Goal: Task Accomplishment & Management: Manage account settings

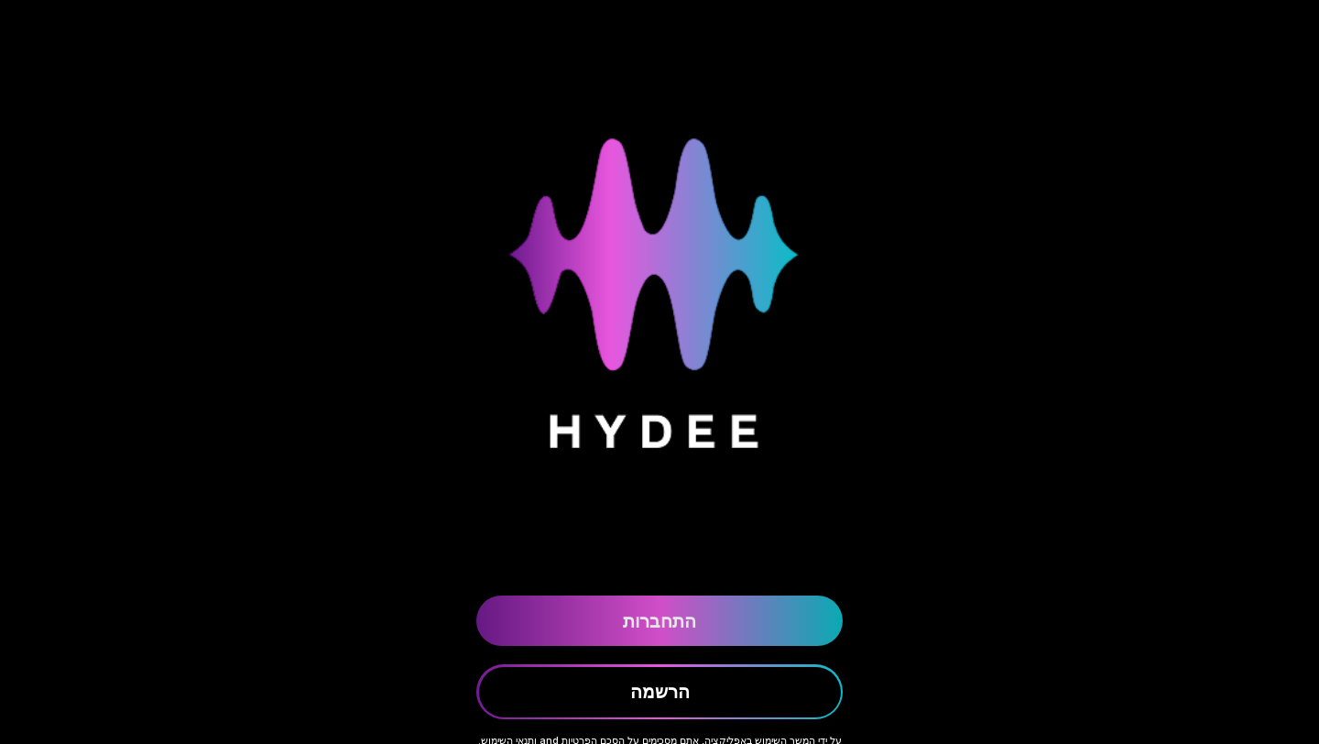
click at [669, 615] on link "התחברות" at bounding box center [659, 620] width 366 height 50
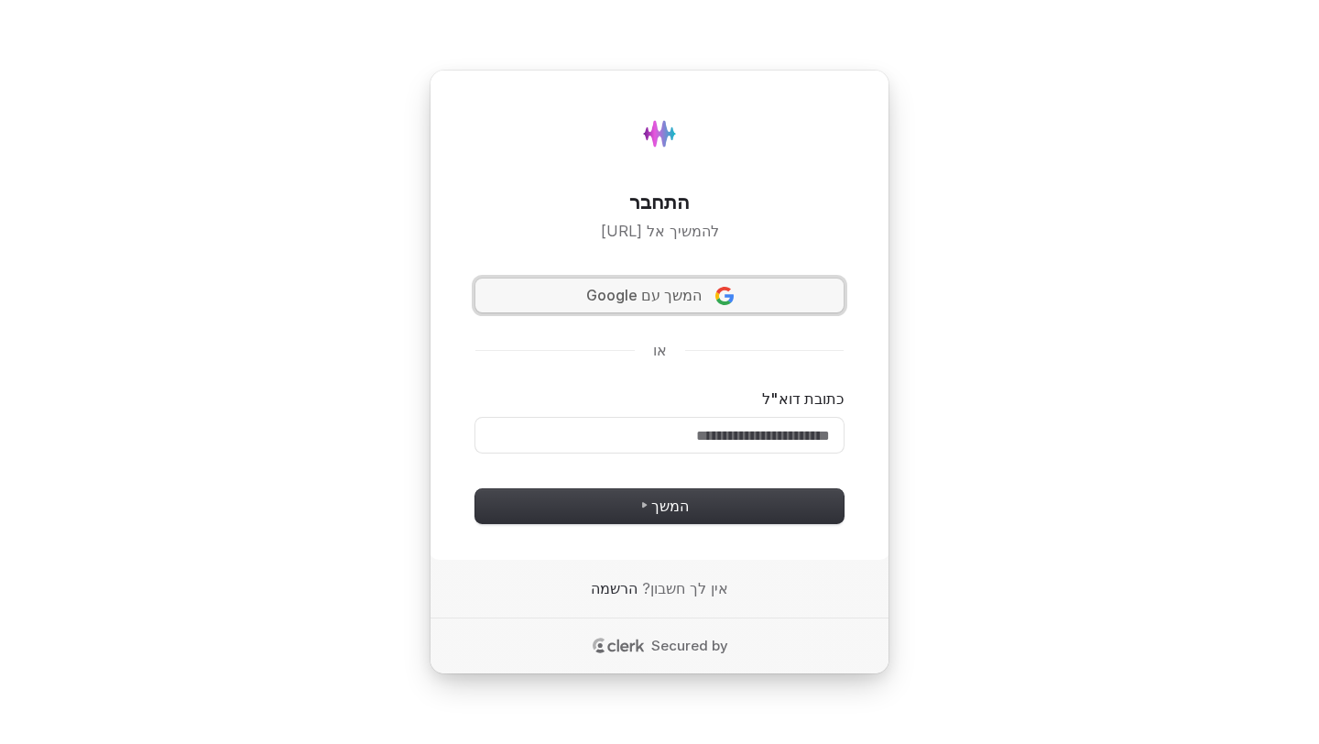
click at [634, 307] on button "המשך עם Google" at bounding box center [659, 295] width 368 height 35
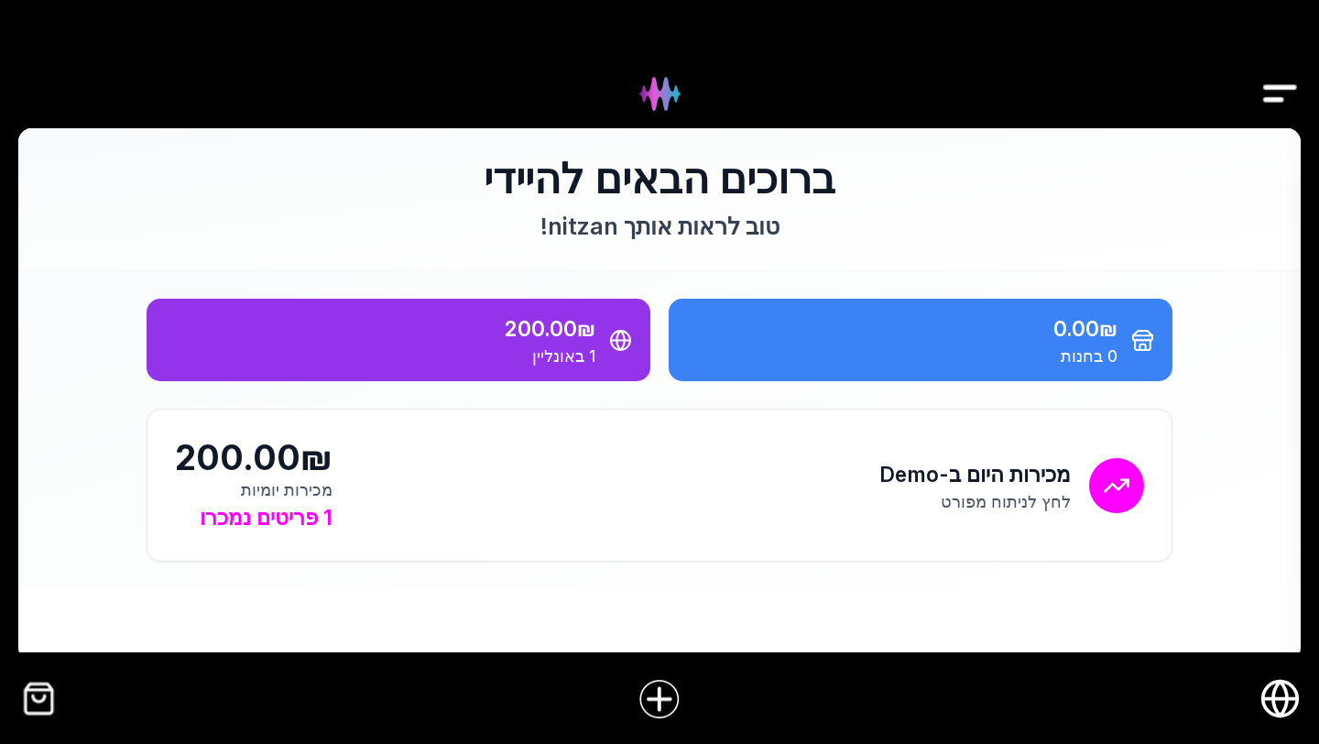
click at [1294, 701] on icon "חנות אונליין" at bounding box center [1280, 698] width 41 height 41
click at [1274, 691] on icon "חנות אונליין" at bounding box center [1280, 699] width 14 height 35
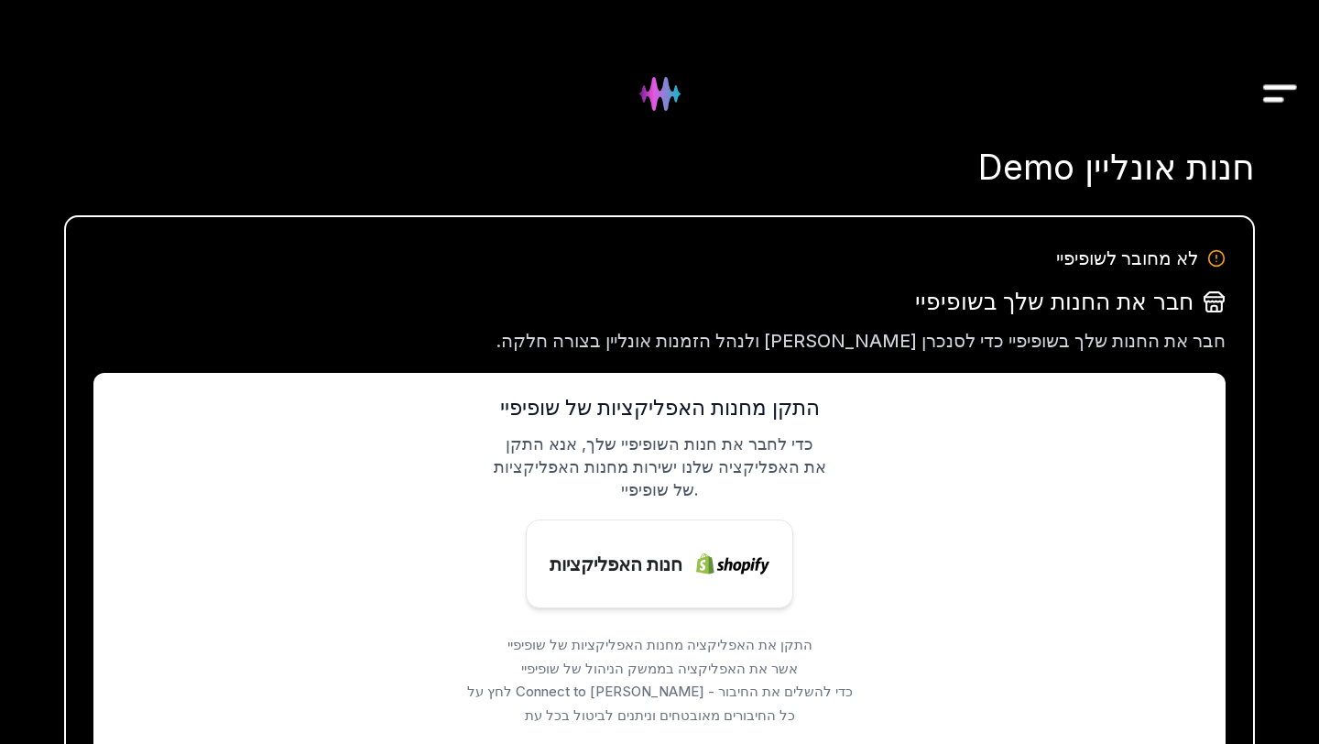
click at [1280, 95] on img "Drawer" at bounding box center [1280, 94] width 41 height 71
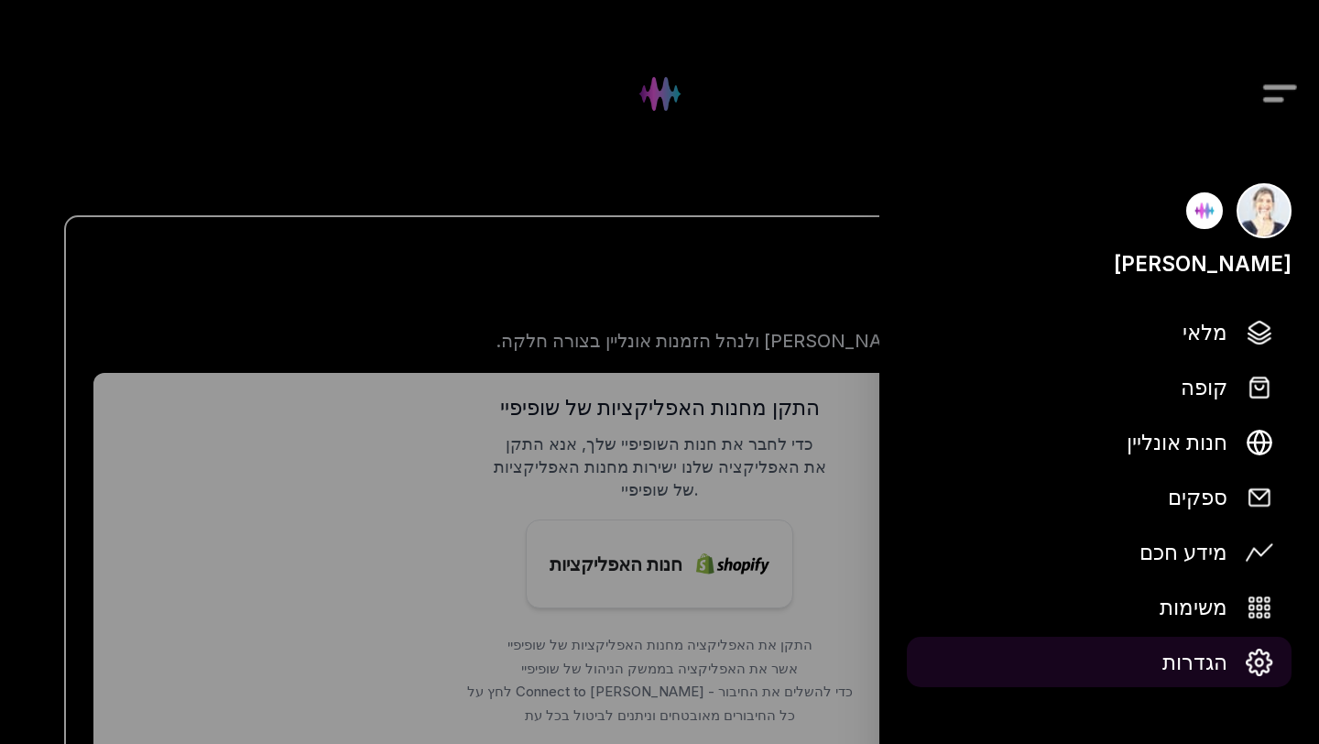
click at [1183, 679] on link "הגדרות" at bounding box center [1099, 662] width 385 height 50
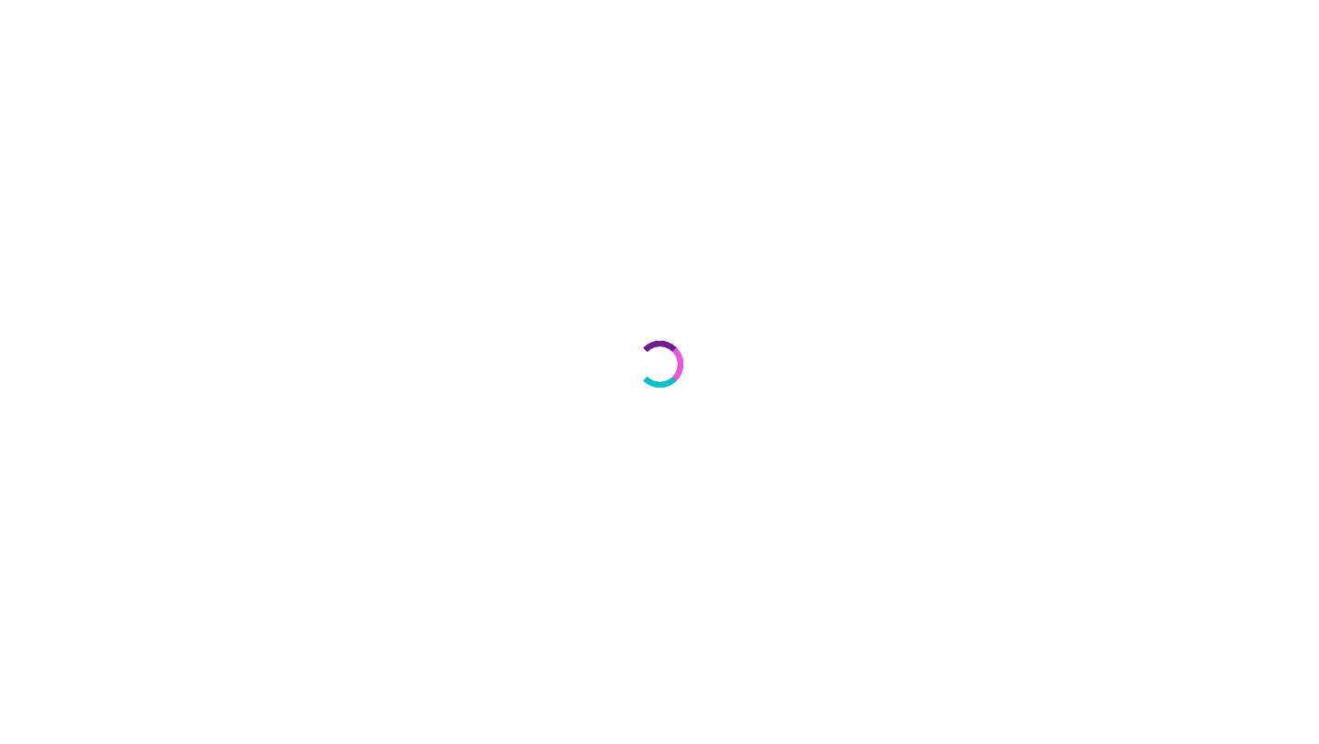
select select "**"
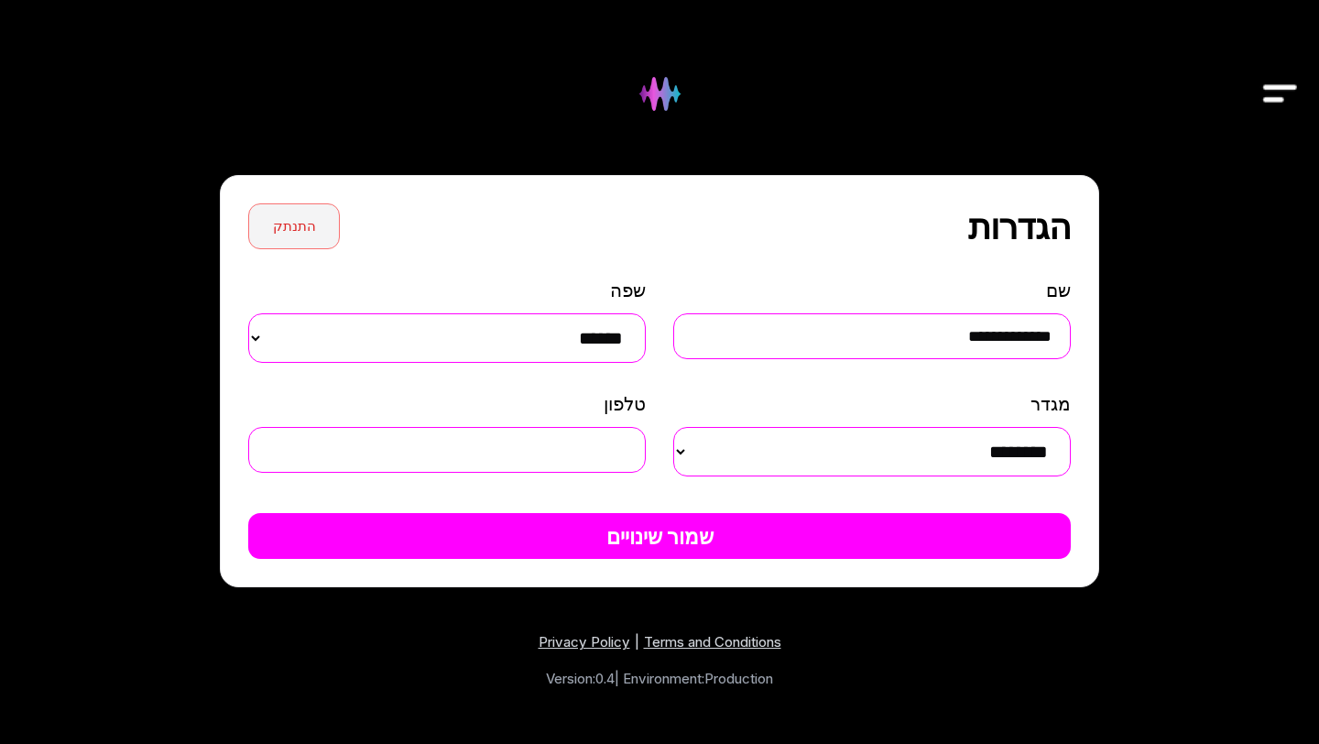
click at [285, 228] on button "התנתק" at bounding box center [294, 226] width 92 height 46
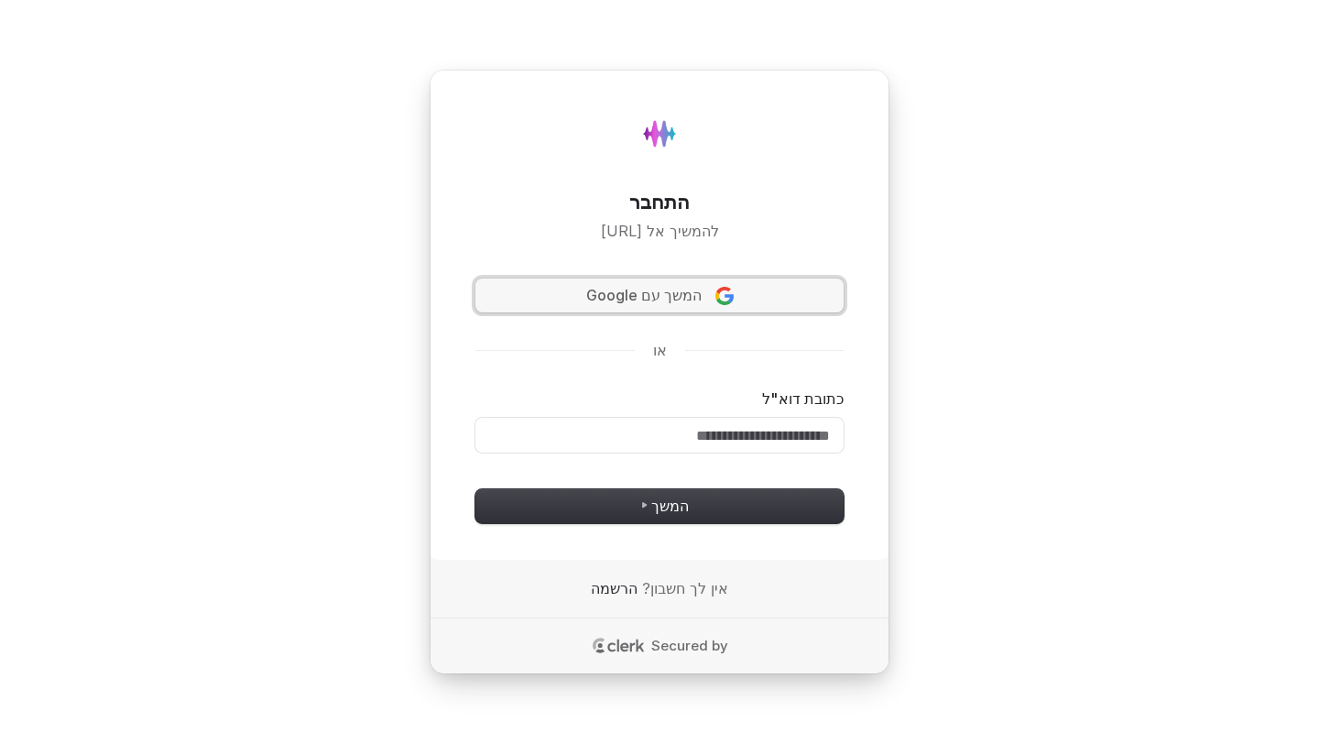
click at [658, 289] on span "המשך עם Google" at bounding box center [643, 295] width 115 height 21
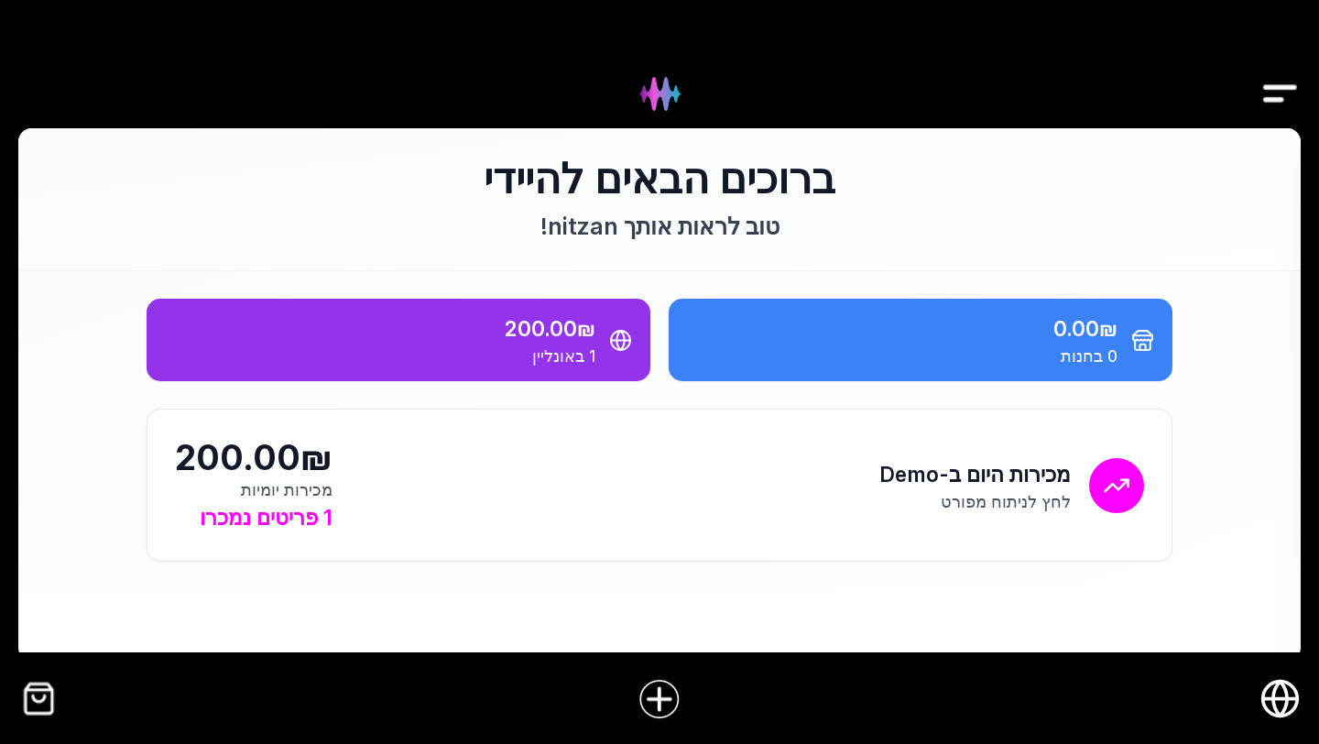
click at [1271, 699] on icon "חנות אונליין" at bounding box center [1280, 699] width 35 height 0
click at [1277, 706] on icon "חנות אונליין" at bounding box center [1280, 698] width 41 height 41
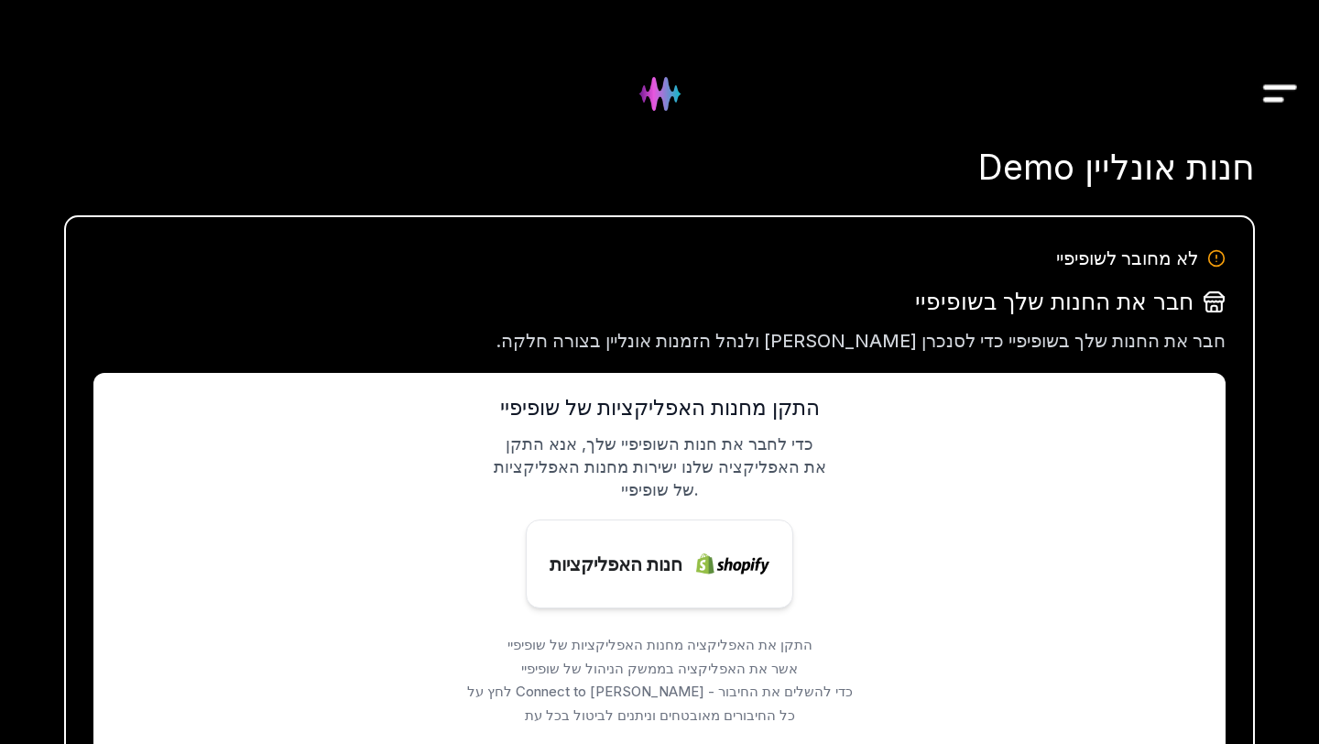
click at [1271, 87] on img "Drawer" at bounding box center [1280, 94] width 41 height 71
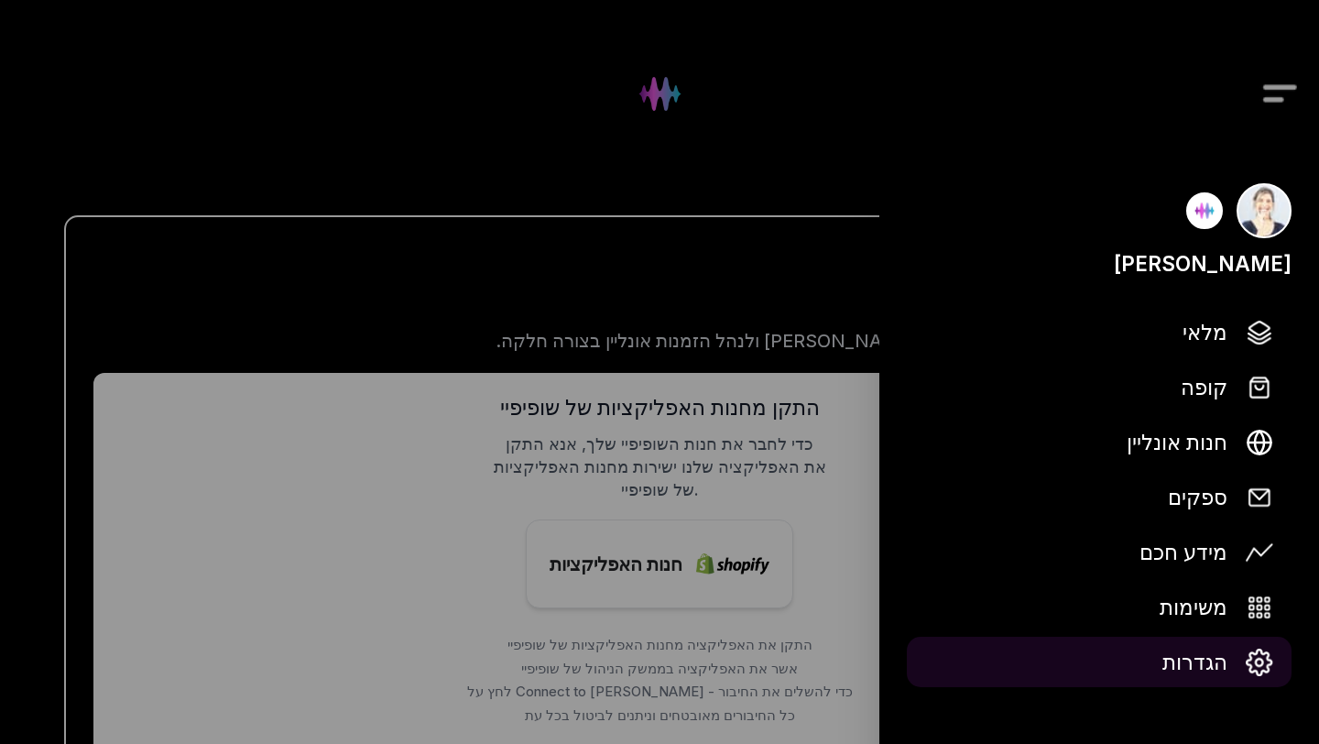
click at [1204, 660] on span "הגדרות" at bounding box center [1194, 662] width 65 height 32
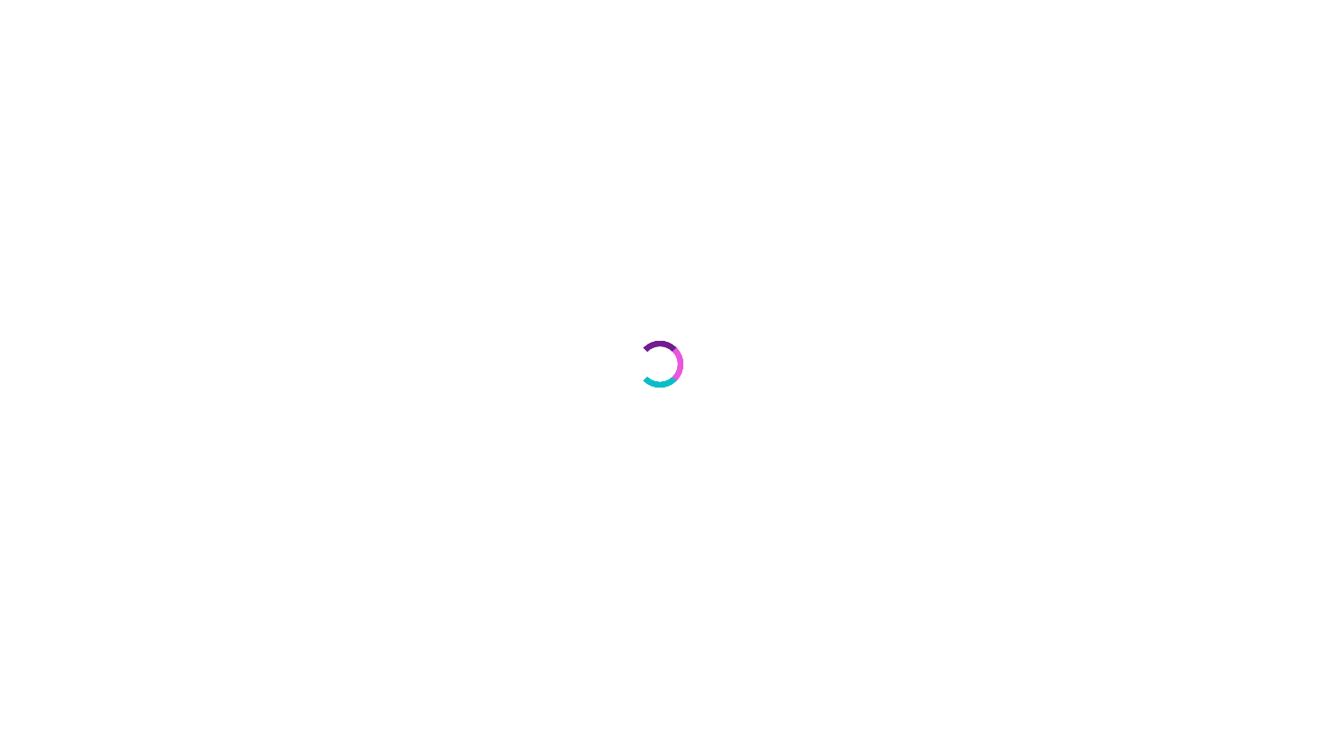
select select "**"
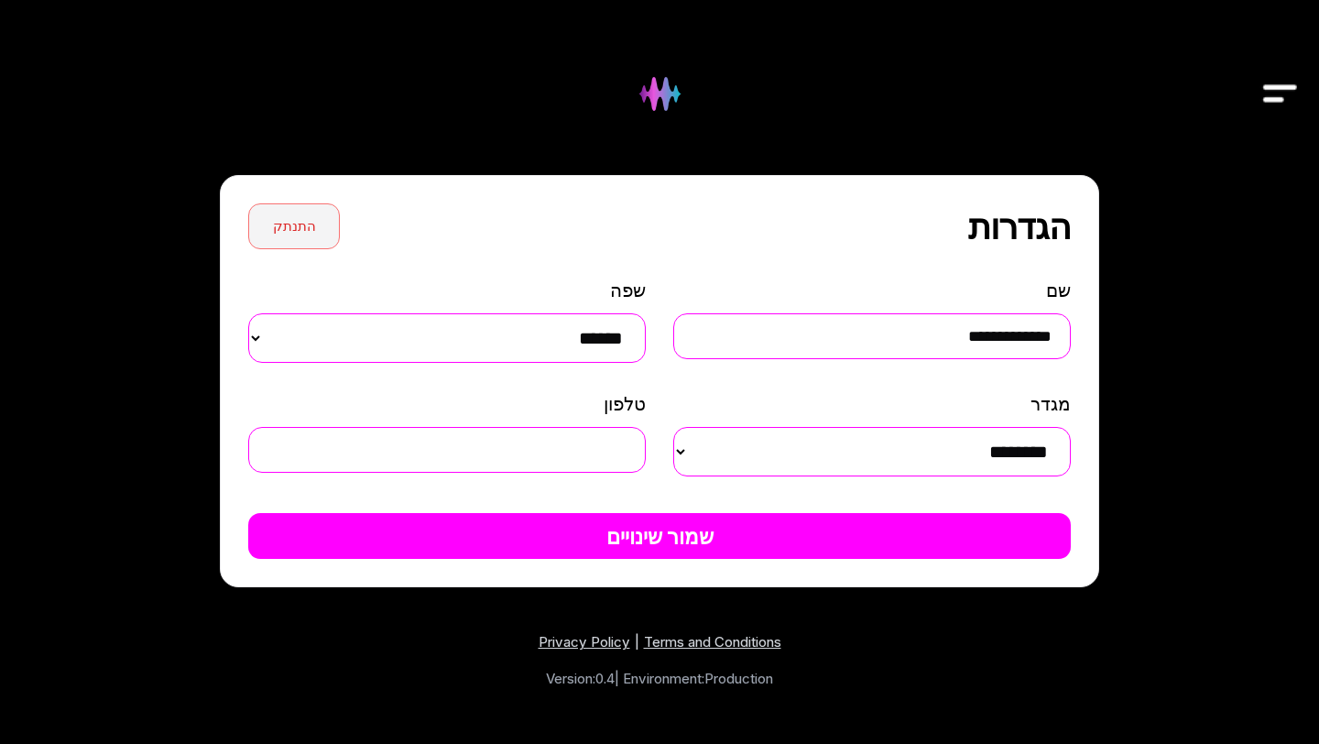
click at [301, 214] on button "התנתק" at bounding box center [294, 226] width 92 height 46
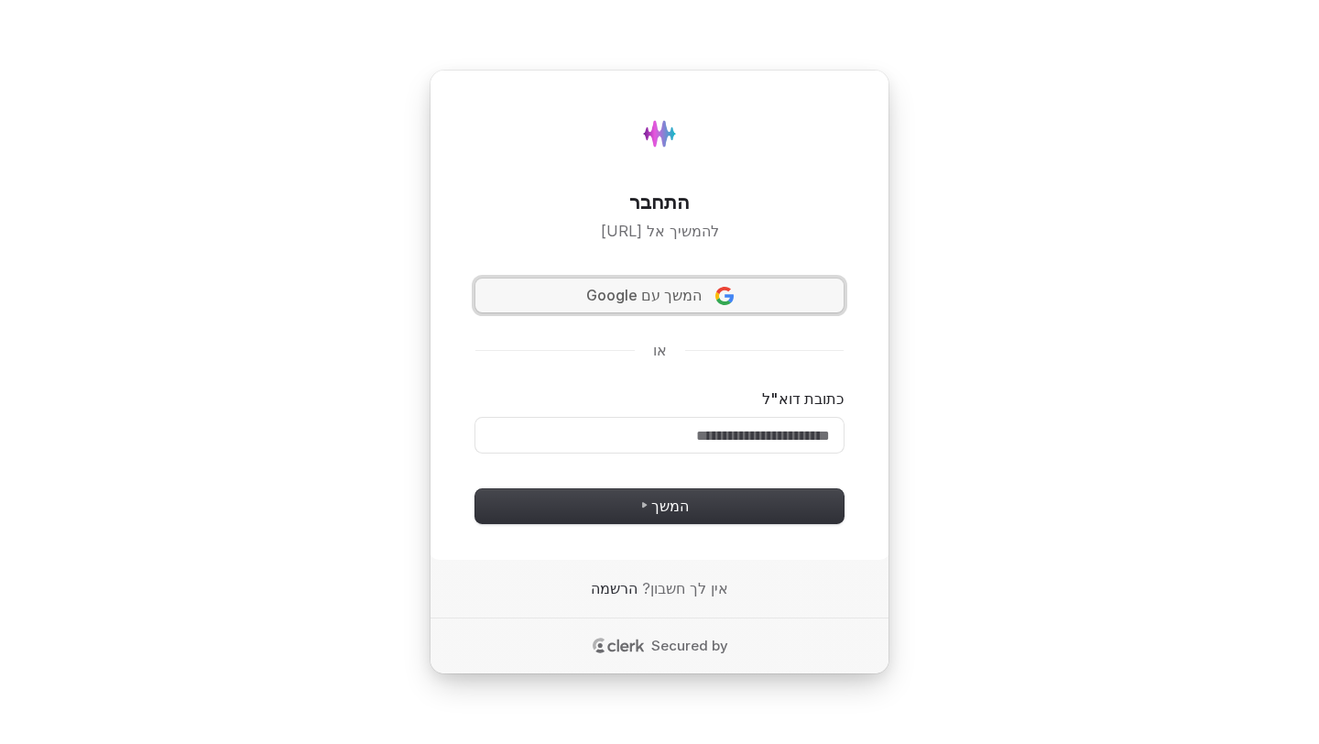
click at [728, 306] on button "המשך עם Google" at bounding box center [659, 295] width 368 height 35
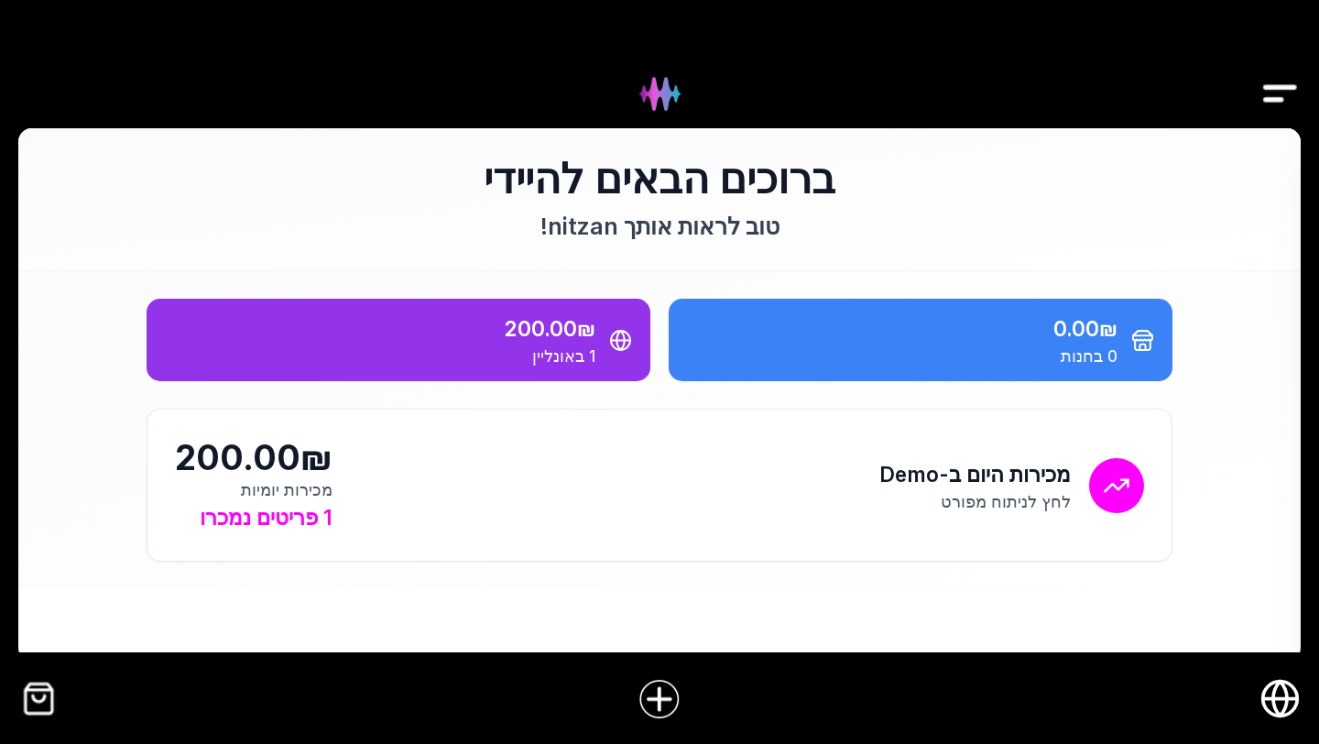
click at [1287, 687] on icon "חנות אונליין" at bounding box center [1280, 698] width 41 height 41
click at [1282, 701] on icon "חנות אונליין" at bounding box center [1280, 698] width 41 height 41
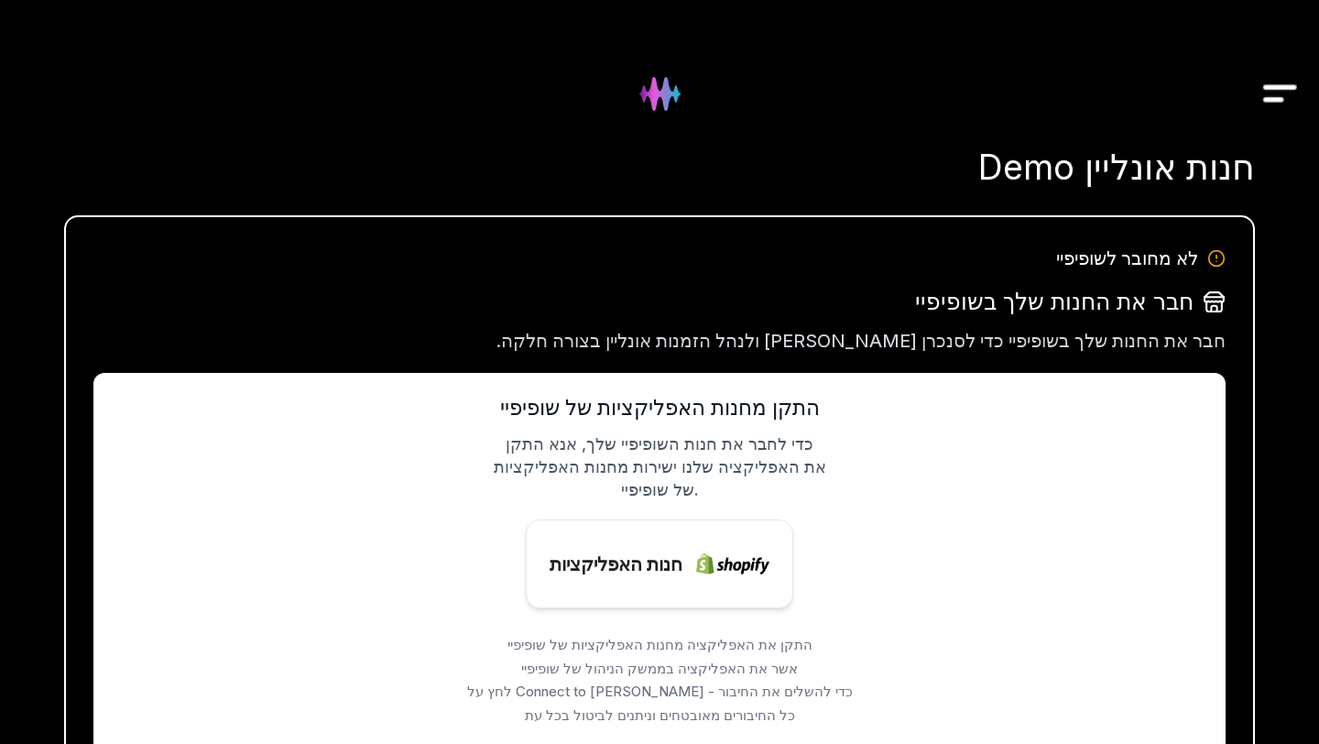
click at [1270, 85] on img "Drawer" at bounding box center [1280, 94] width 41 height 71
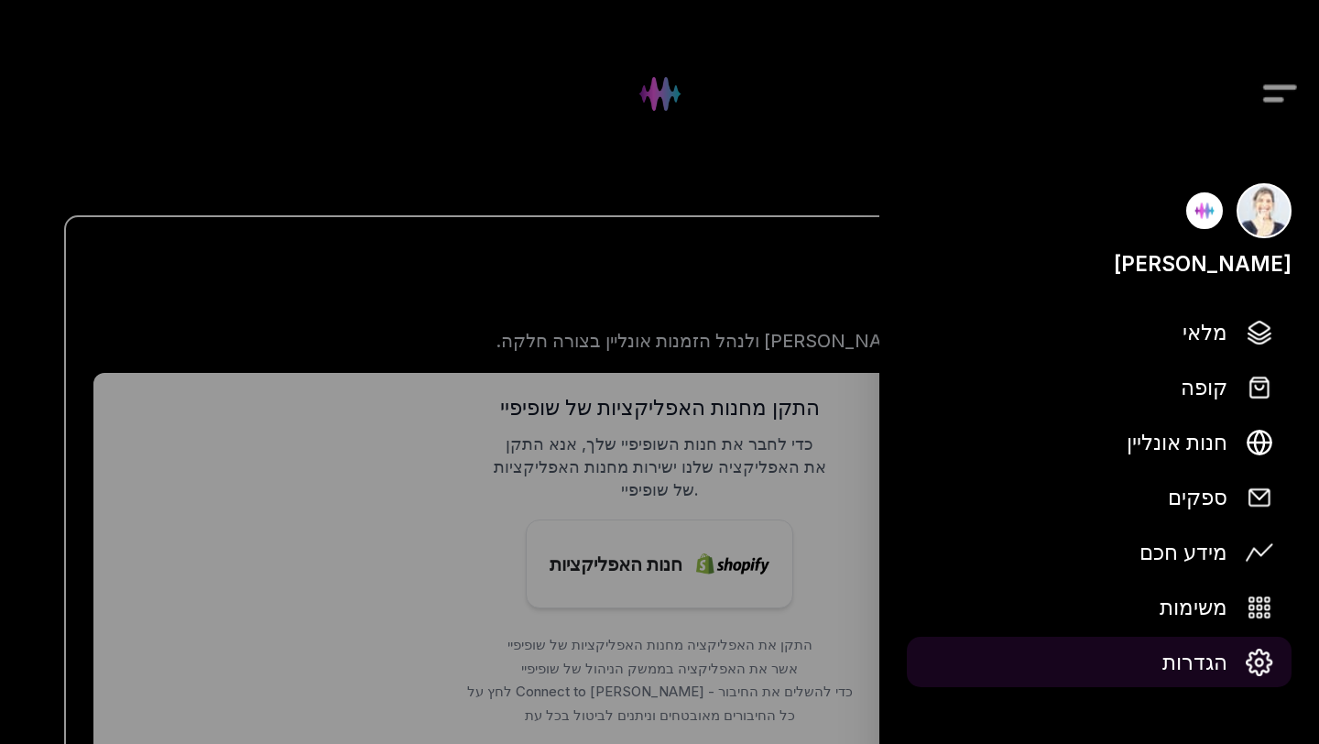
click at [1187, 662] on span "הגדרות" at bounding box center [1194, 662] width 65 height 32
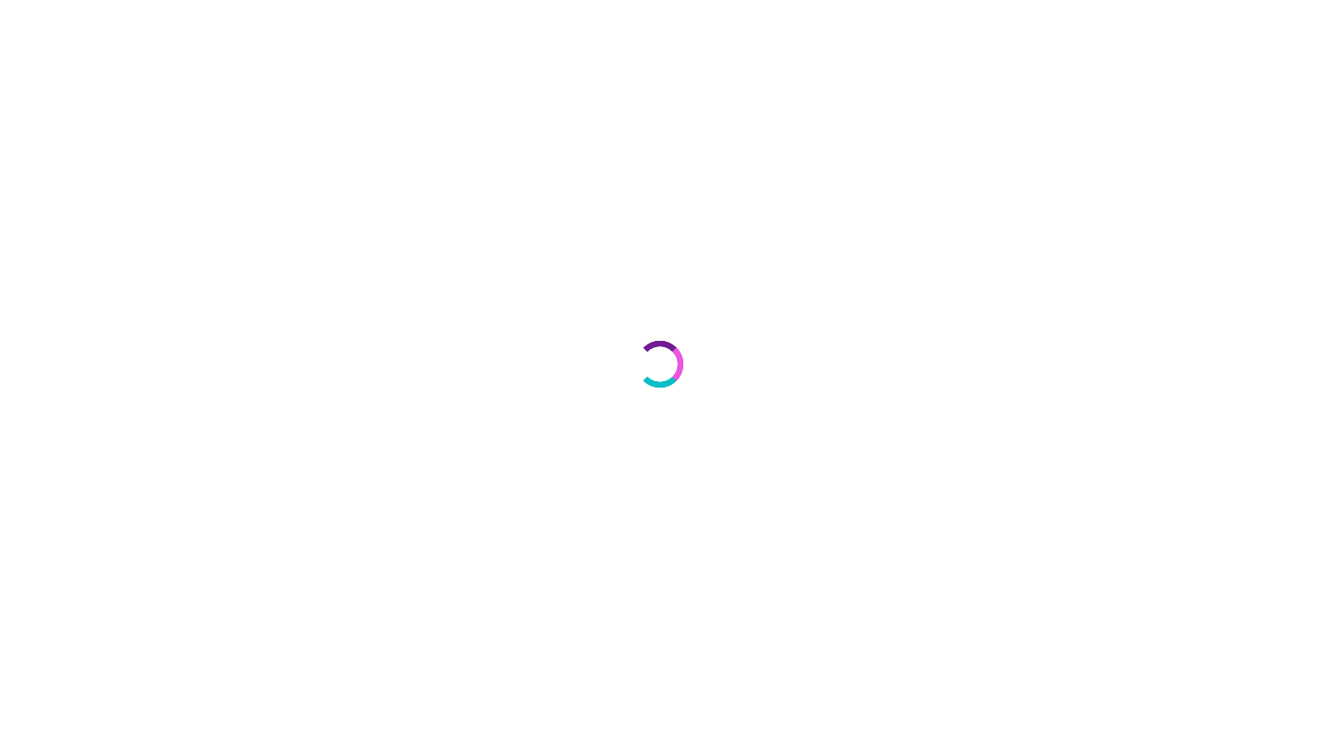
select select "**"
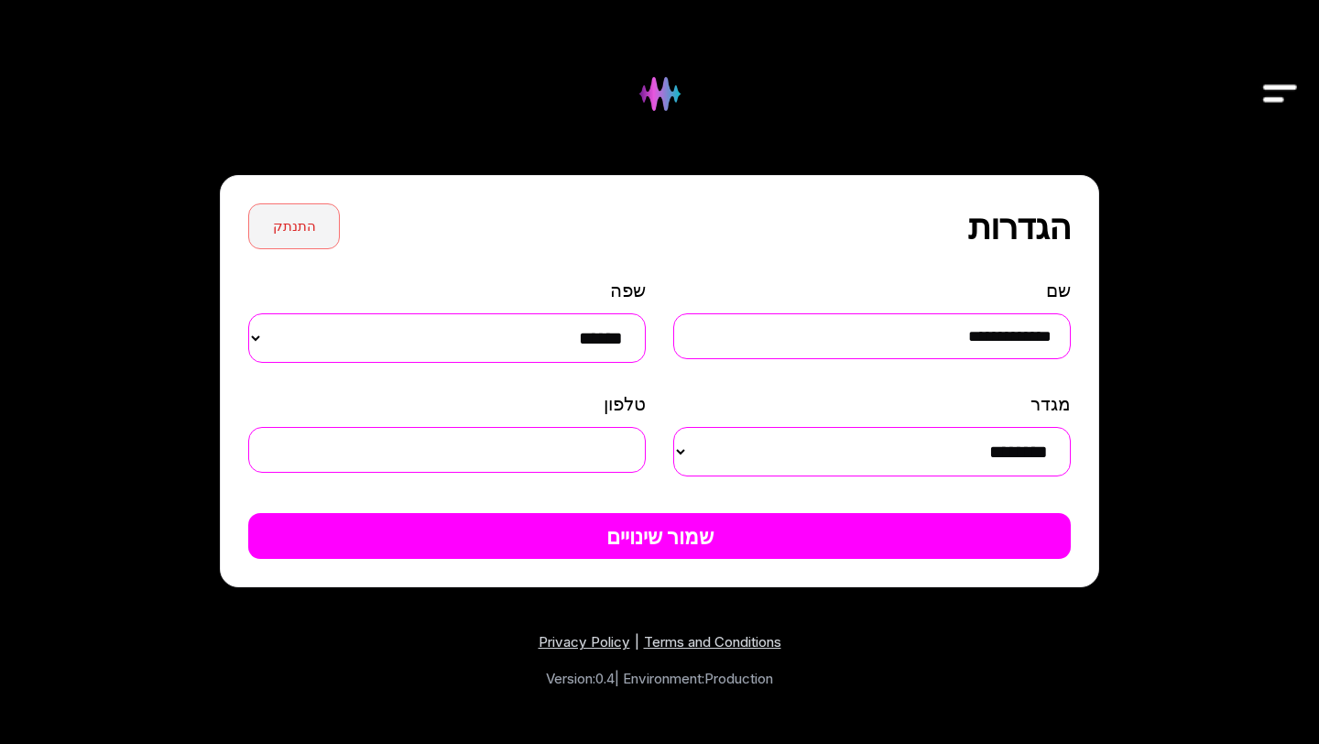
click at [313, 211] on button "התנתק" at bounding box center [294, 226] width 92 height 46
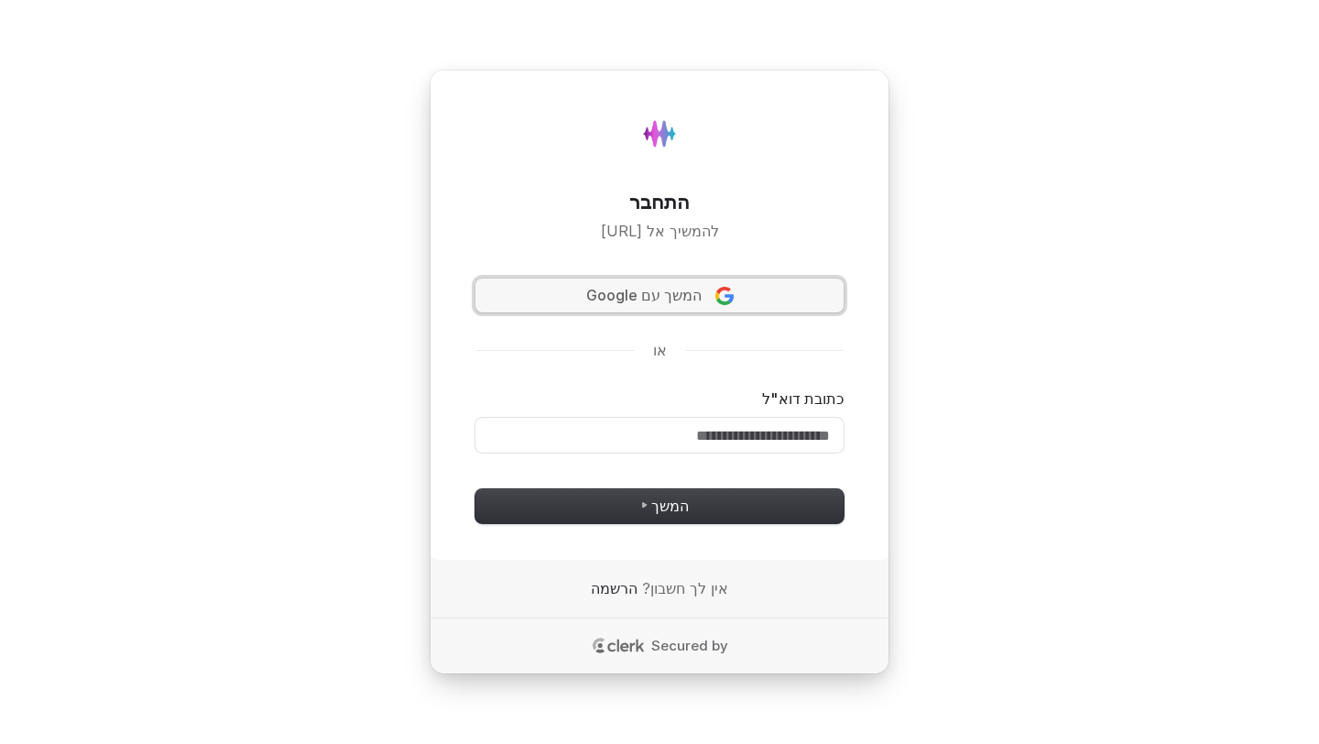
click at [689, 297] on span "המשך עם Google" at bounding box center [643, 295] width 115 height 21
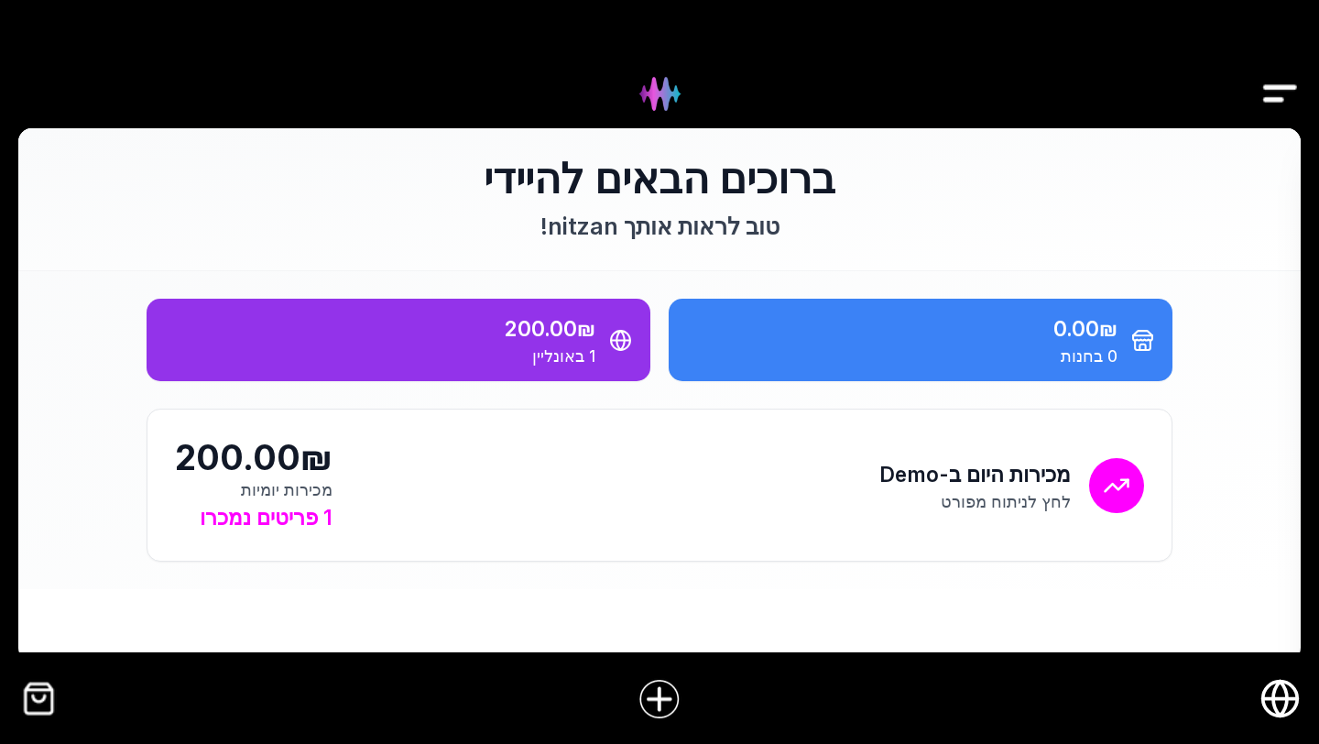
click at [1272, 709] on icon "חנות אונליין" at bounding box center [1280, 698] width 41 height 41
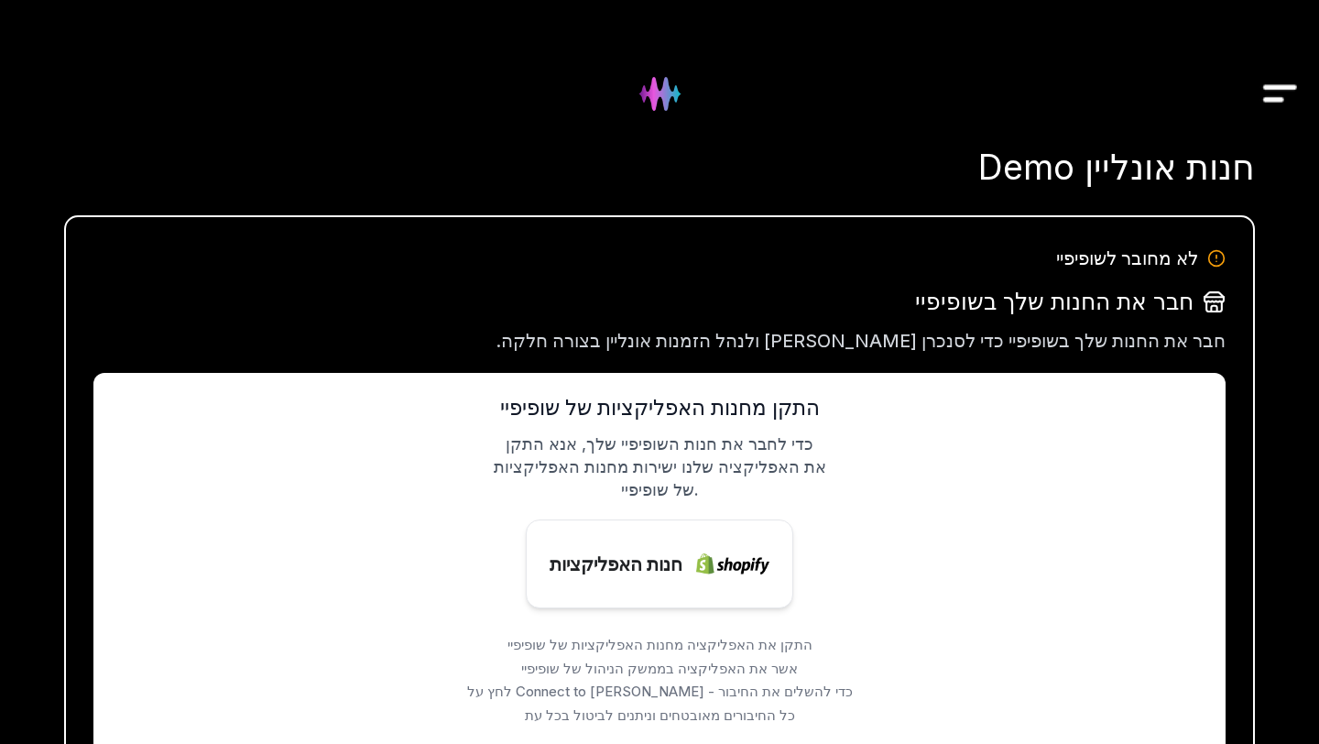
click at [1283, 100] on img "Drawer" at bounding box center [1280, 94] width 41 height 71
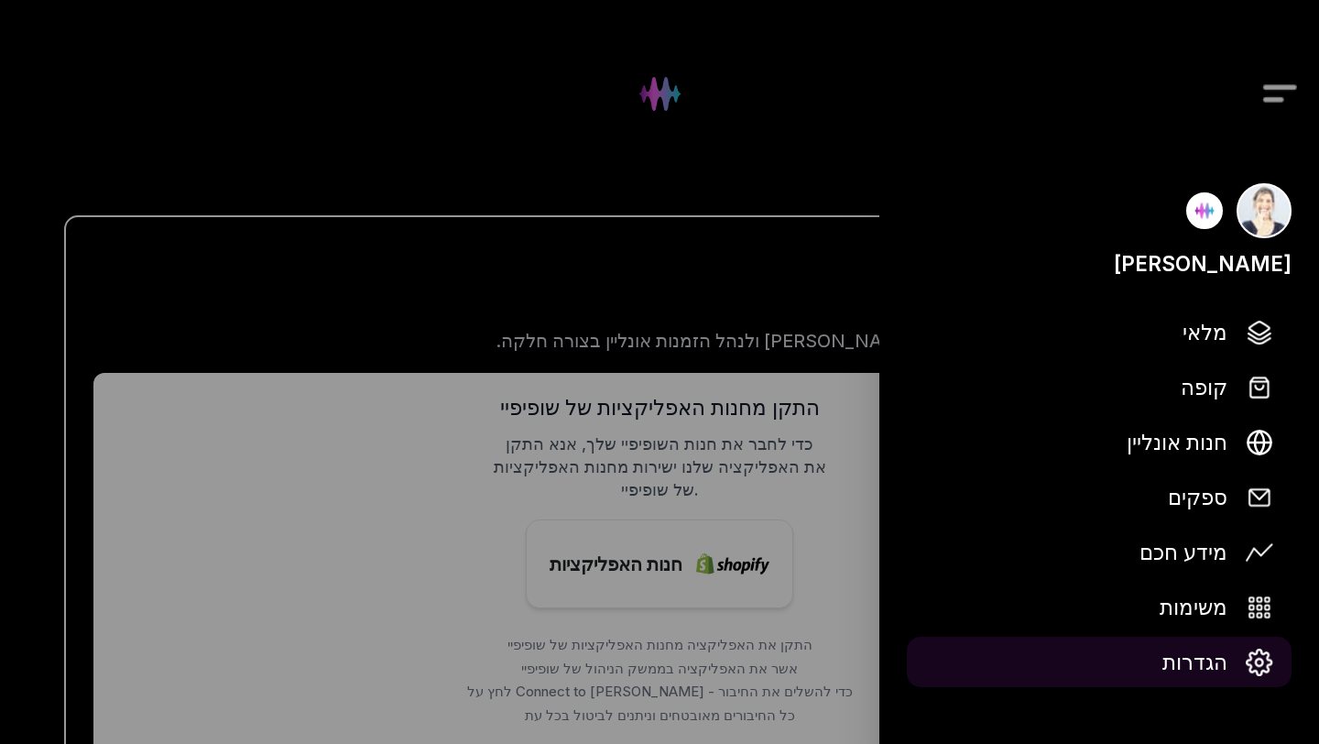
click at [1194, 662] on span "הגדרות" at bounding box center [1194, 662] width 65 height 32
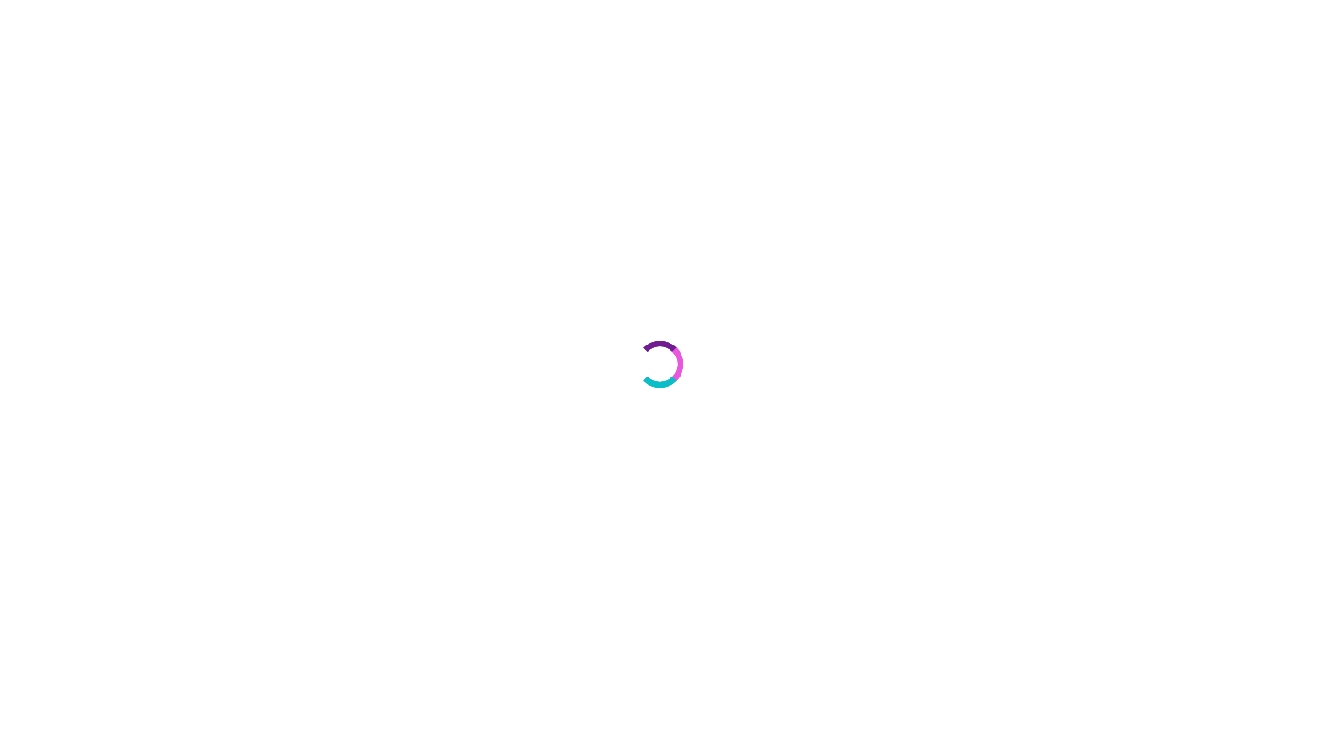
select select "**"
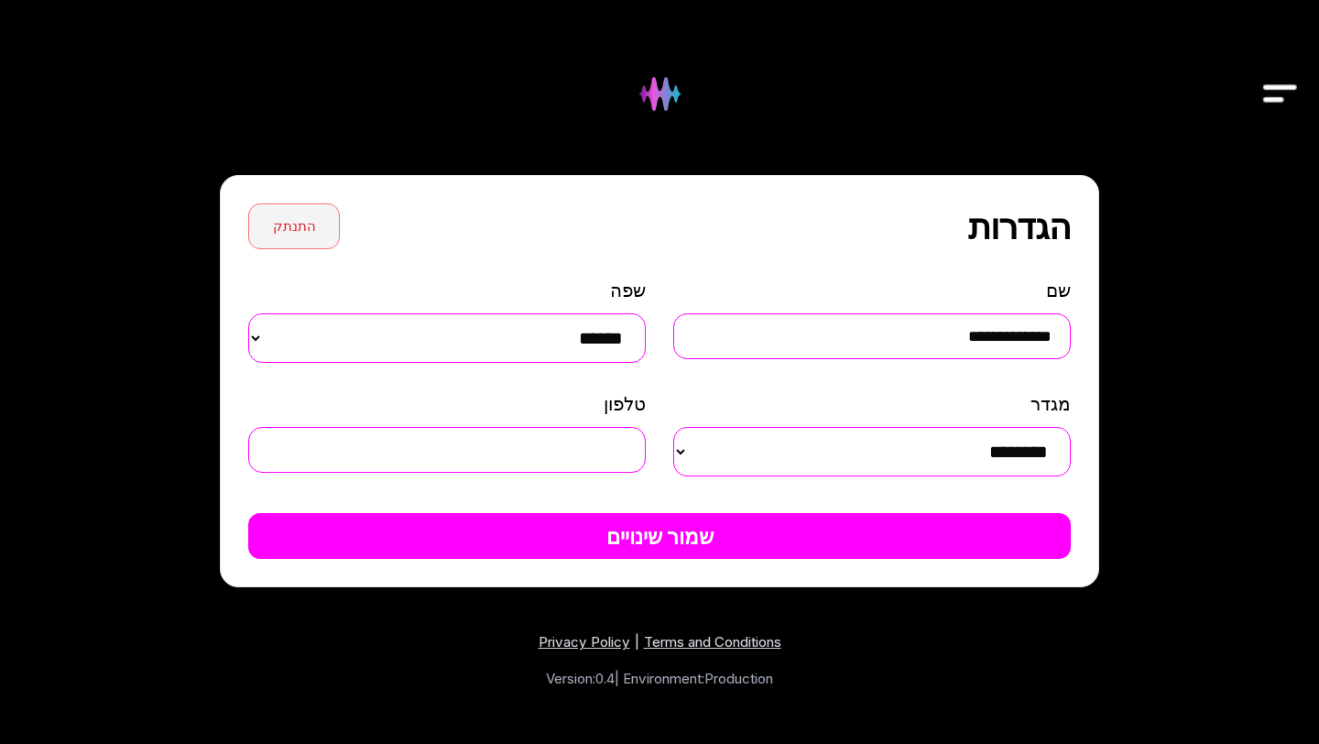
click at [280, 222] on button "התנתק" at bounding box center [294, 226] width 92 height 46
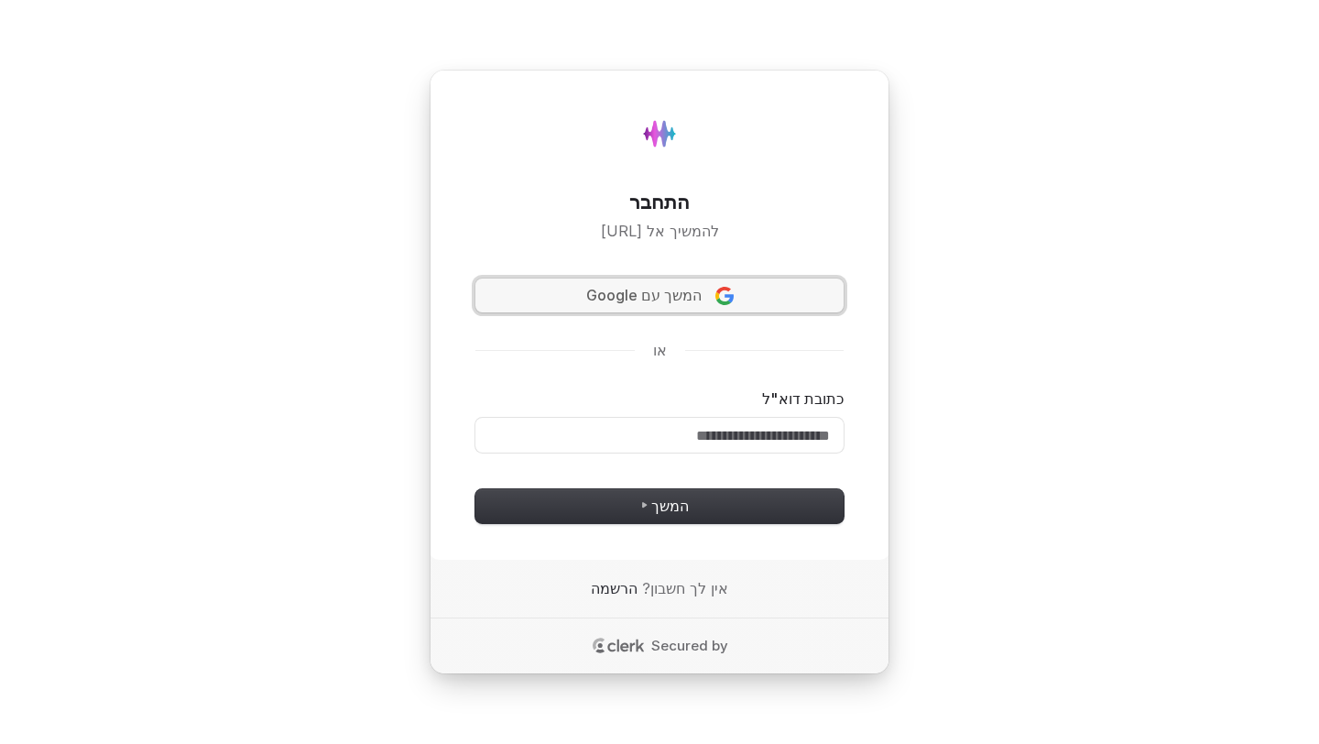
click at [637, 301] on span "המשך עם Google" at bounding box center [643, 295] width 115 height 21
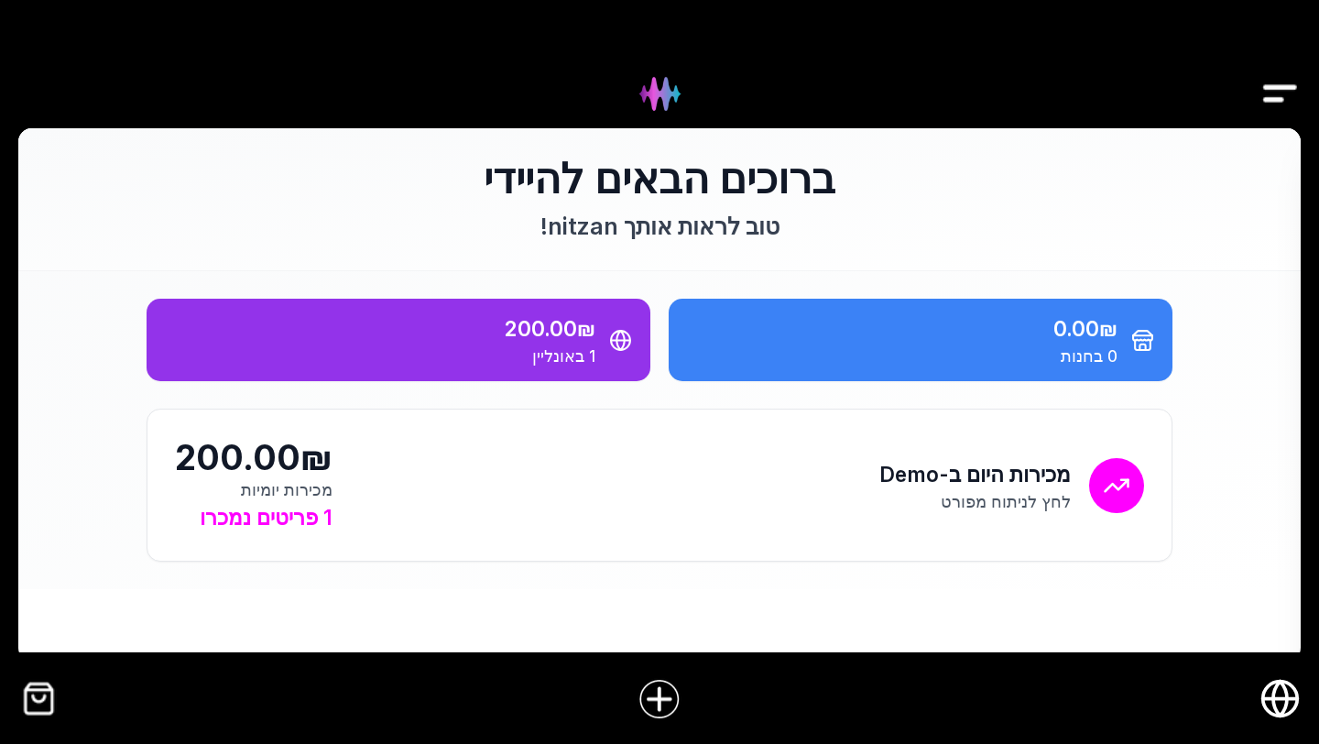
click at [1284, 699] on icon "חנות אונליין" at bounding box center [1280, 699] width 35 height 0
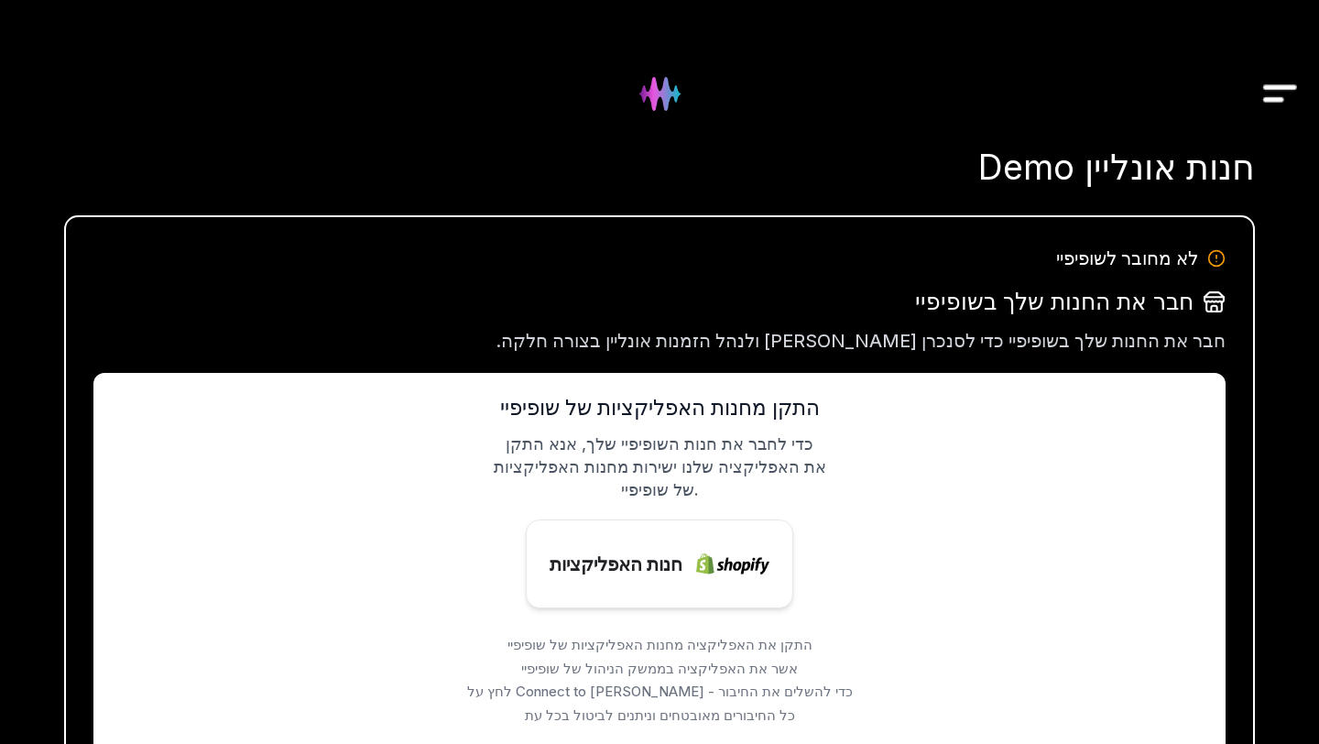
click at [1287, 93] on img "Drawer" at bounding box center [1280, 94] width 41 height 71
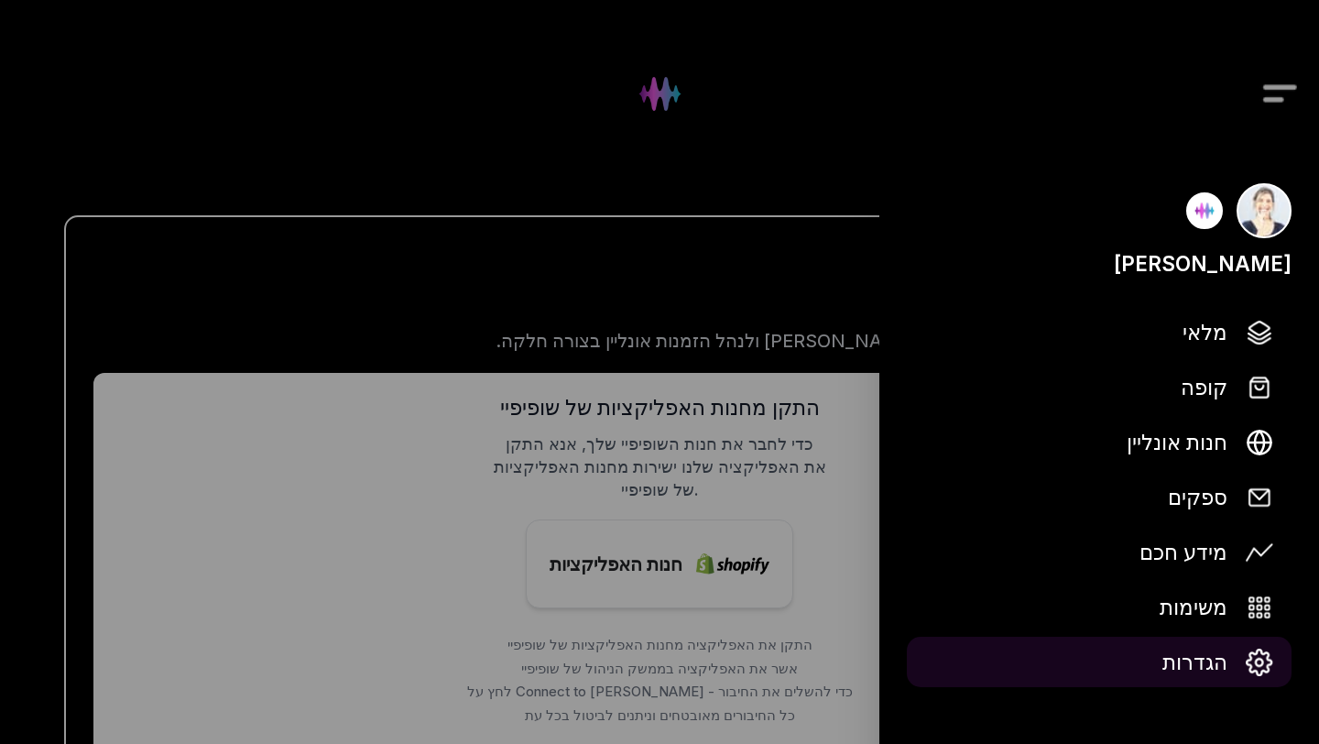
click at [1218, 651] on span "הגדרות" at bounding box center [1194, 662] width 65 height 32
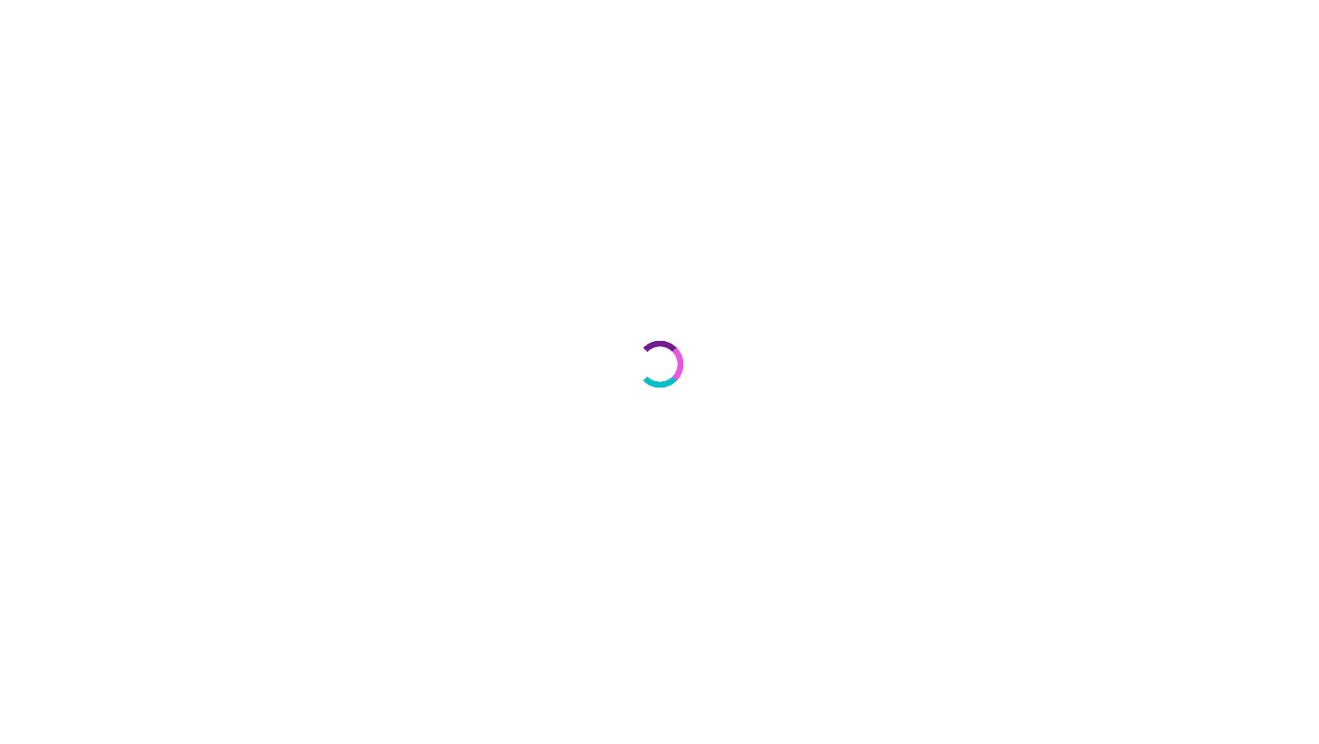
select select "**"
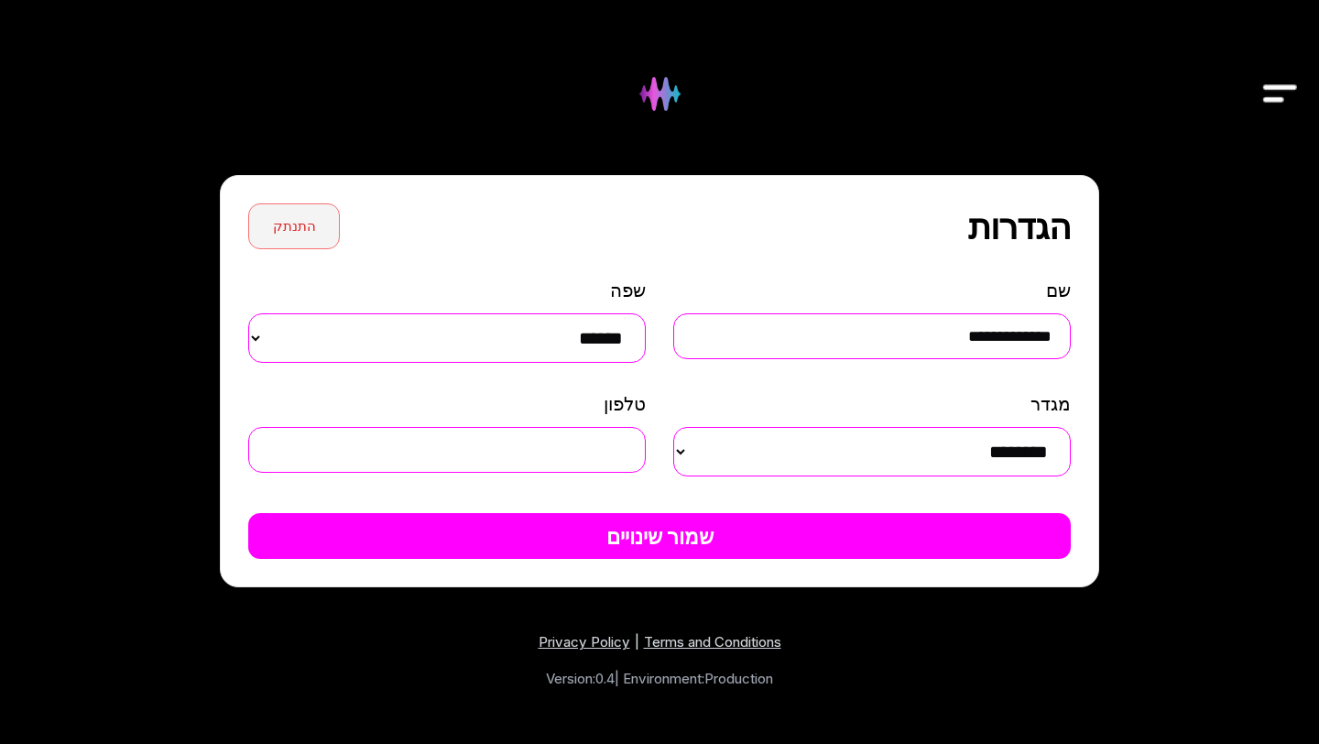
click at [318, 224] on button "התנתק" at bounding box center [294, 226] width 92 height 46
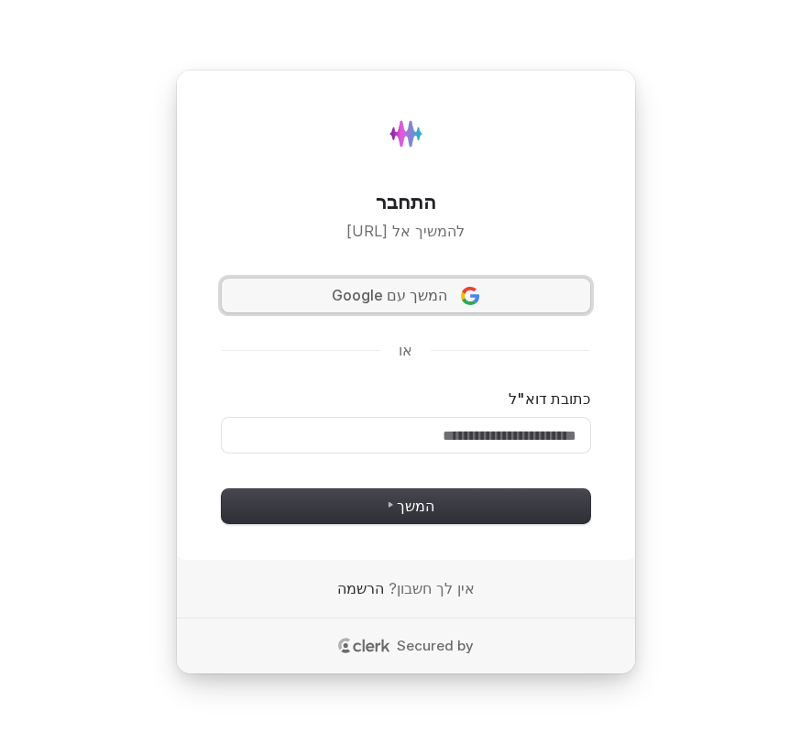
click at [443, 295] on span "המשך עם Google" at bounding box center [389, 295] width 115 height 21
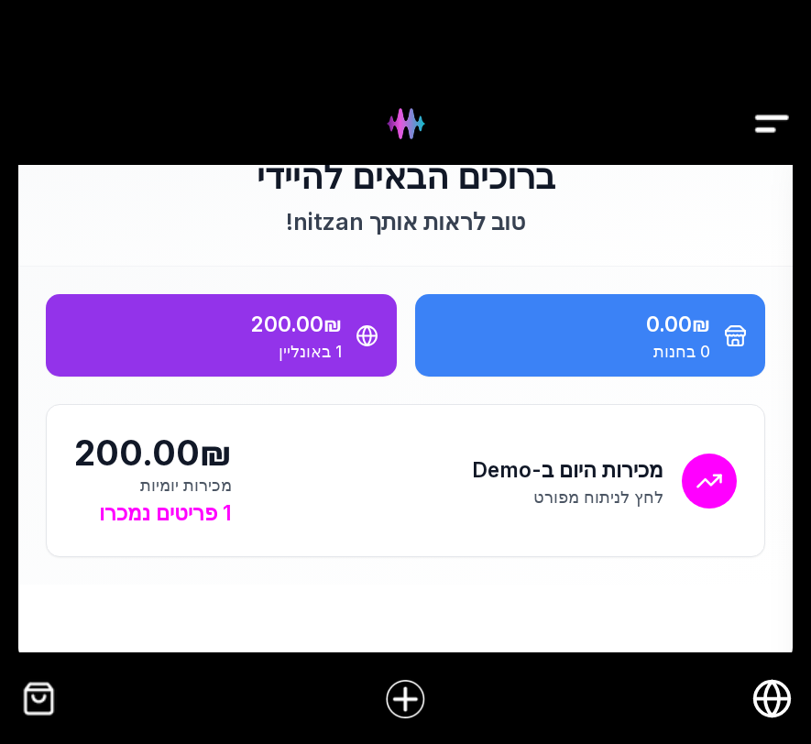
click at [771, 701] on icon "חנות אונליין" at bounding box center [771, 698] width 41 height 41
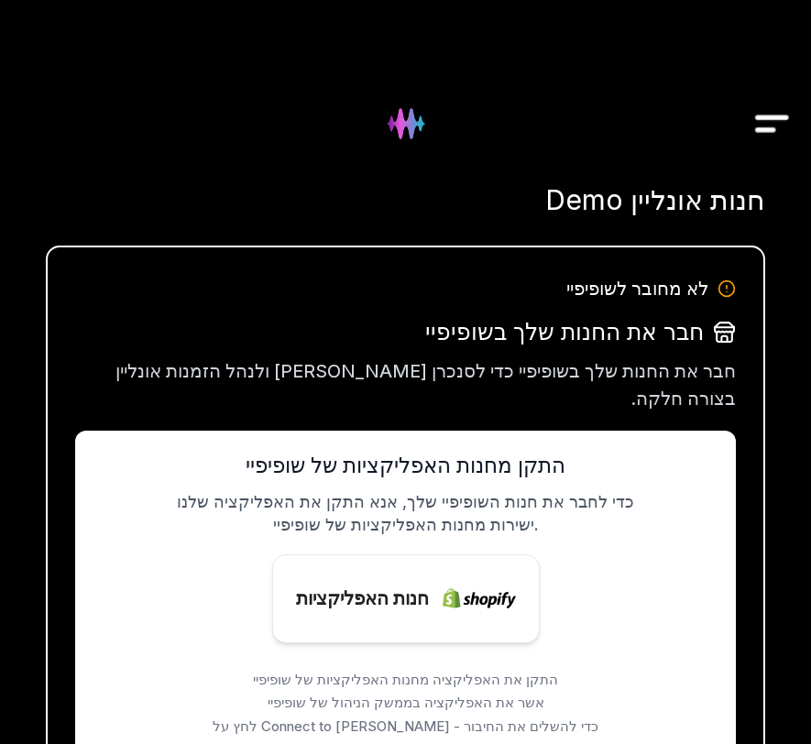
click at [762, 120] on img "Drawer" at bounding box center [771, 124] width 41 height 64
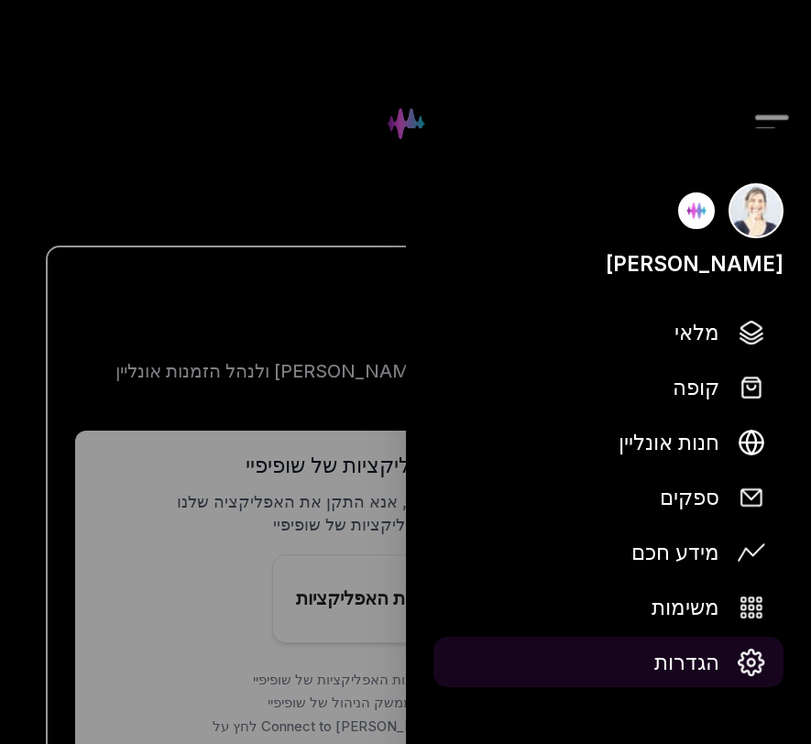
click at [685, 671] on span "הגדרות" at bounding box center [686, 662] width 65 height 32
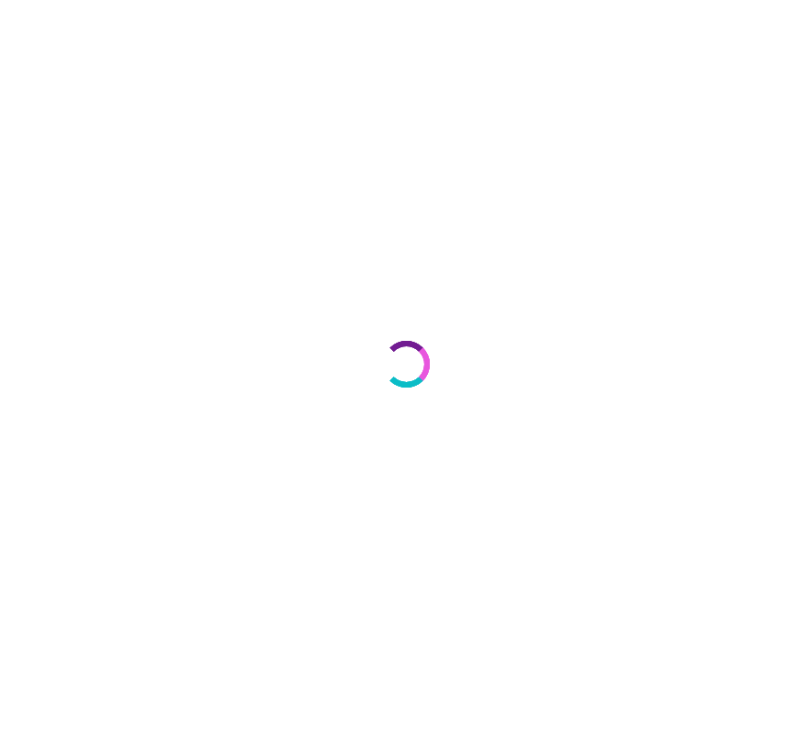
select select "**"
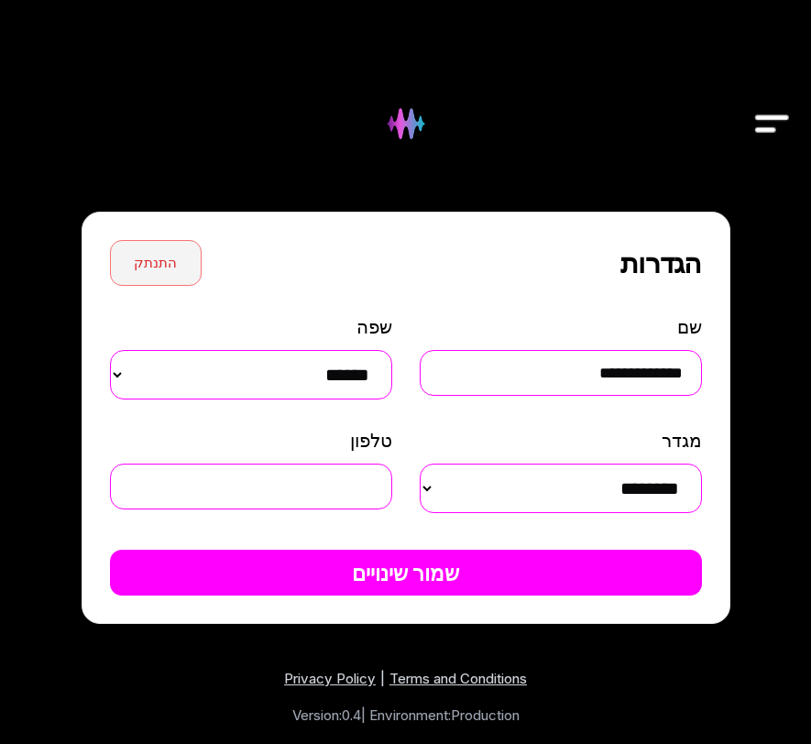
click at [164, 259] on button "התנתק" at bounding box center [156, 263] width 92 height 46
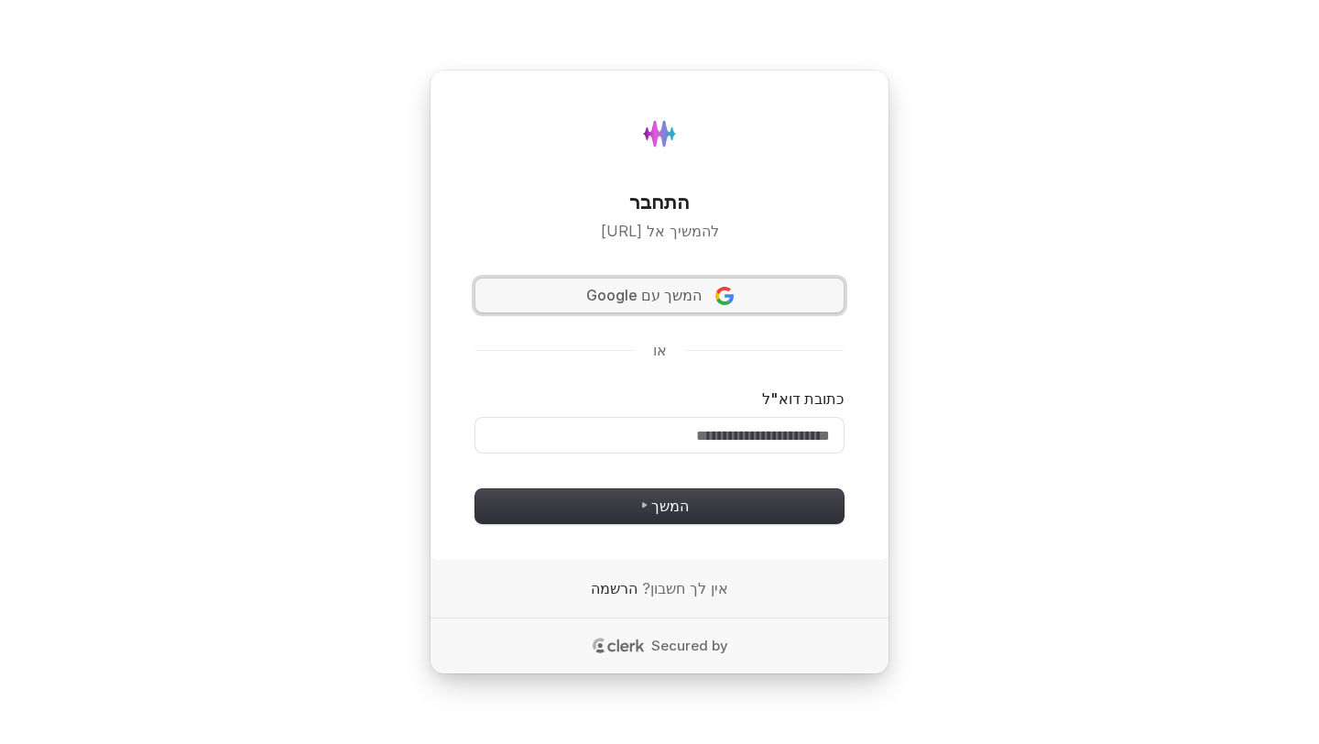
click at [671, 307] on button "המשך עם Google" at bounding box center [659, 295] width 368 height 35
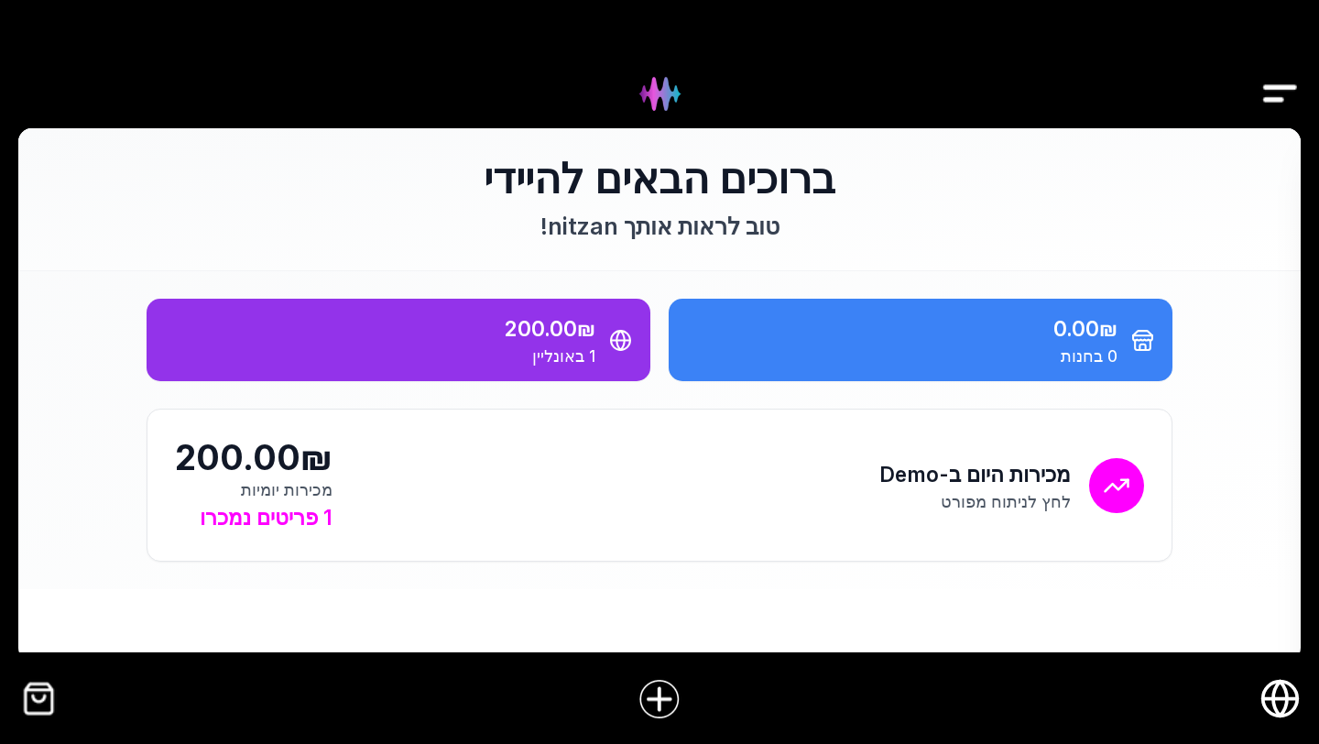
click at [1273, 704] on icon "חנות אונליין" at bounding box center [1280, 699] width 14 height 35
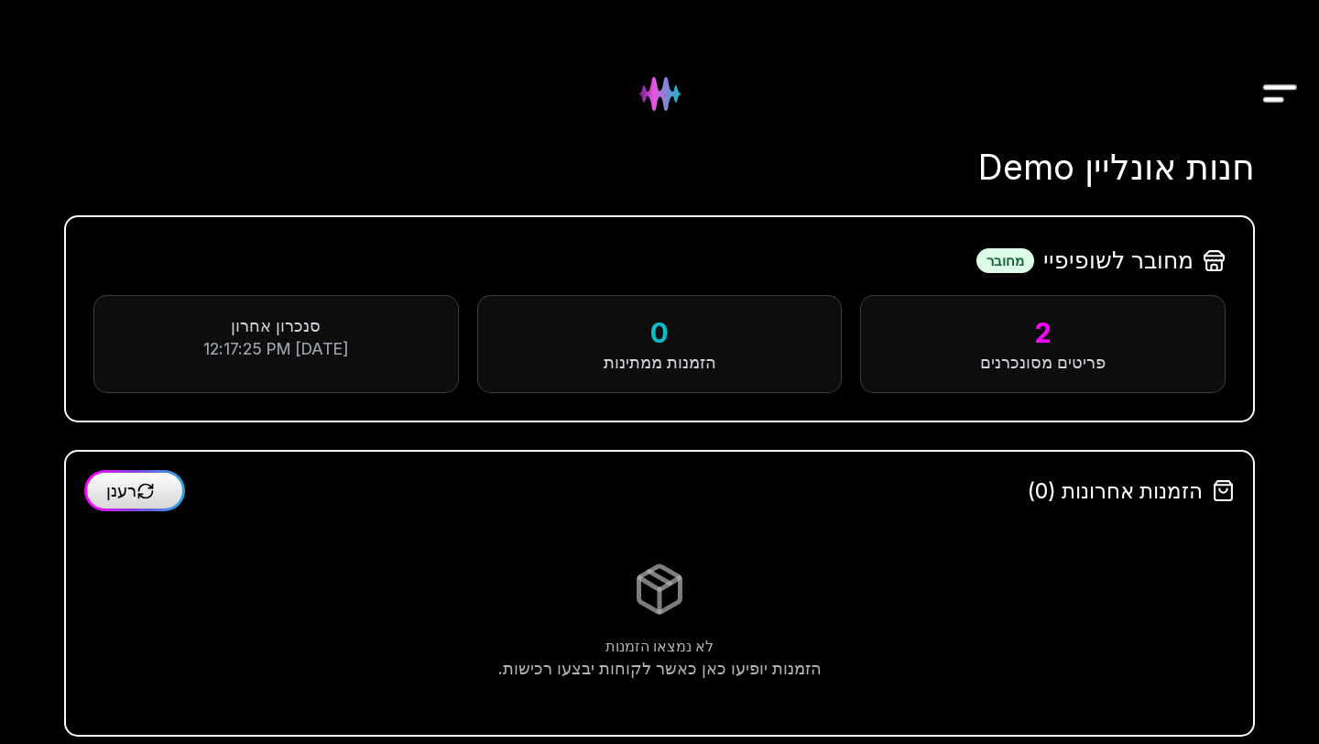
click at [1274, 100] on img "Drawer" at bounding box center [1280, 94] width 41 height 71
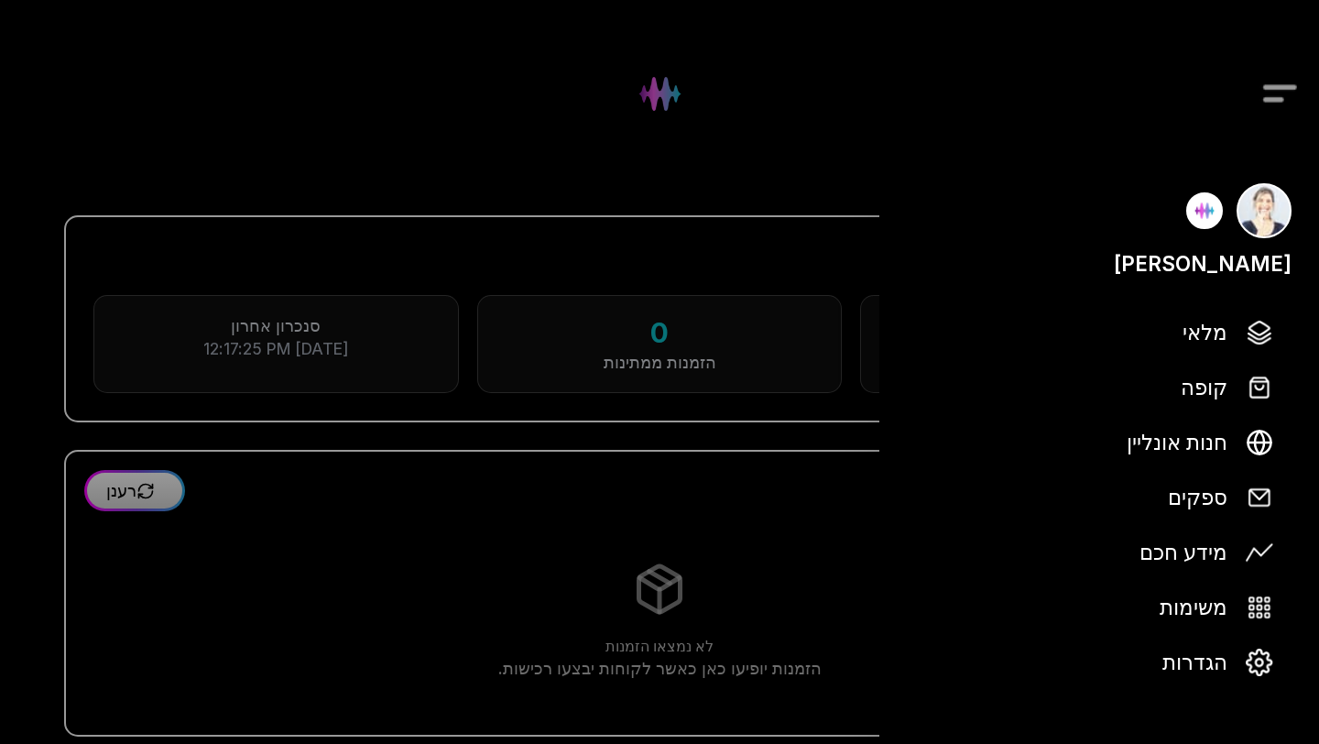
click at [1275, 95] on div at bounding box center [659, 372] width 1319 height 744
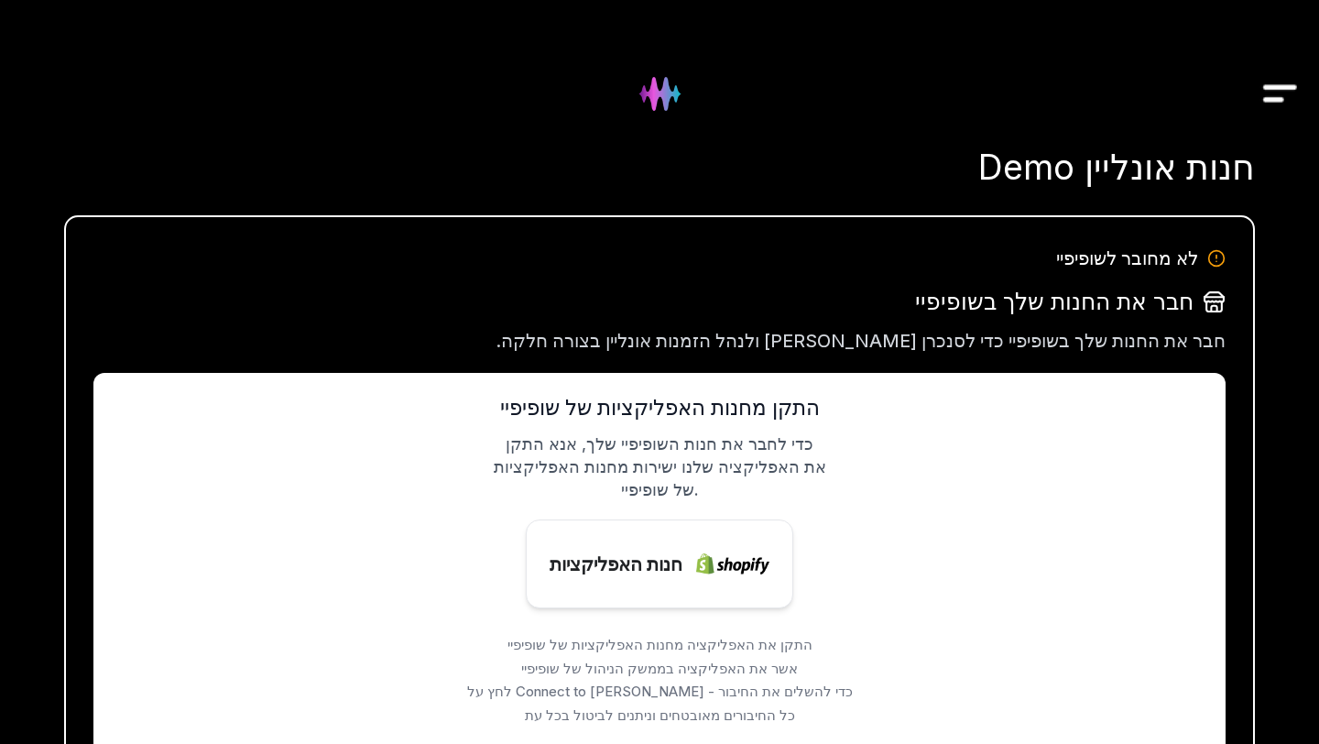
click at [1282, 98] on img "Drawer" at bounding box center [1280, 94] width 41 height 71
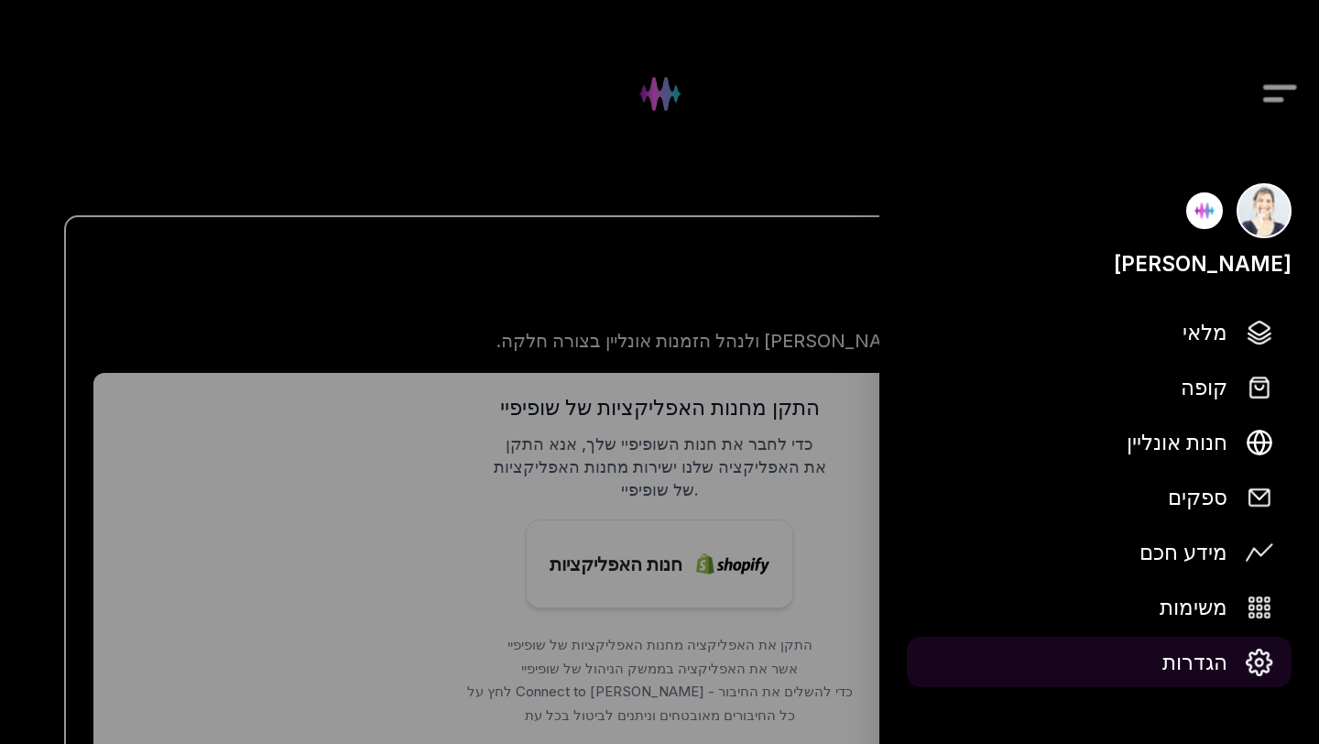
click at [1192, 656] on span "הגדרות" at bounding box center [1194, 662] width 65 height 32
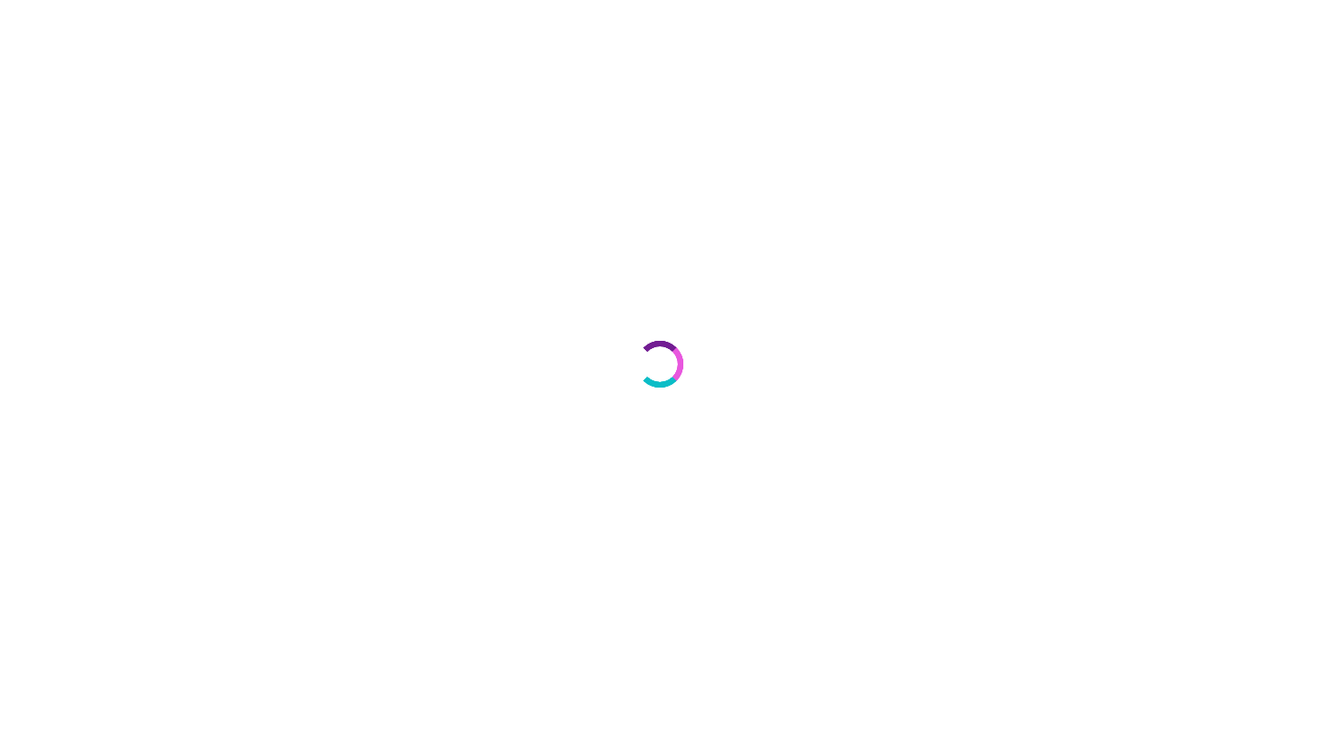
select select "**"
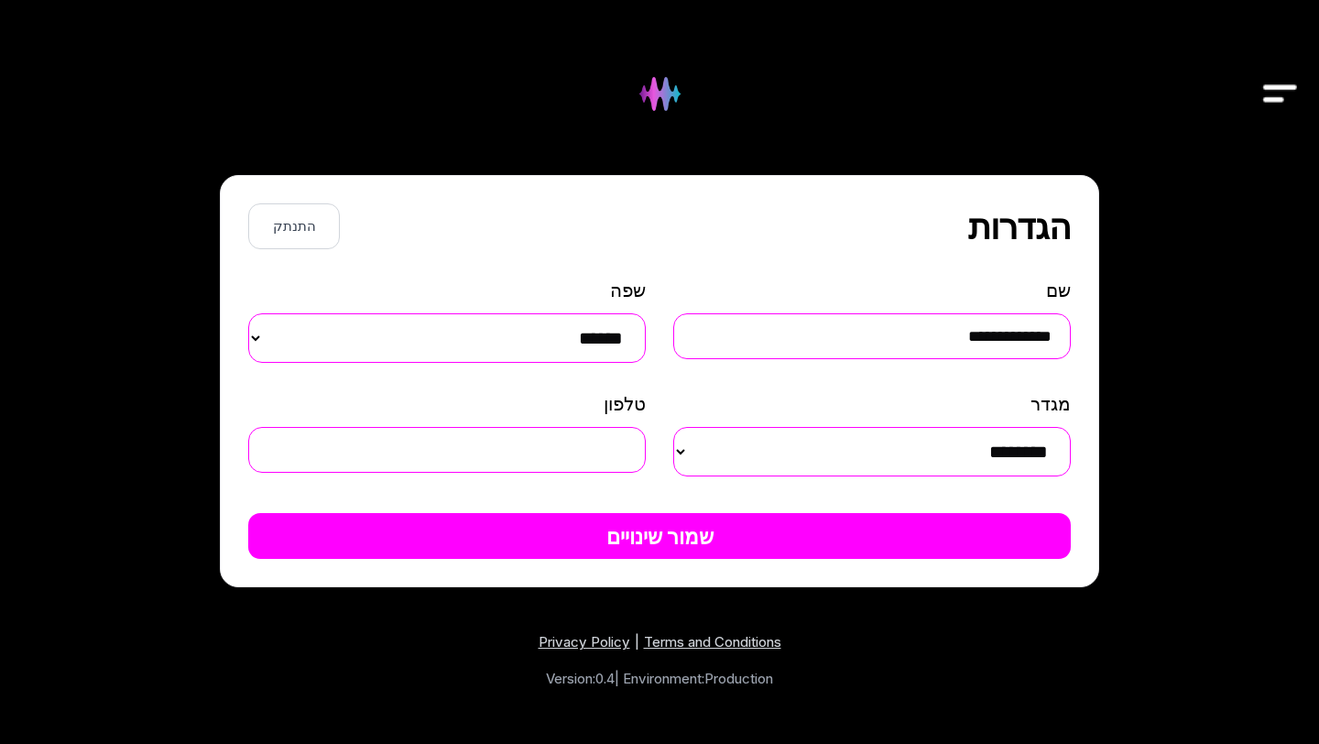
click at [761, 63] on div at bounding box center [660, 64] width 916 height 55
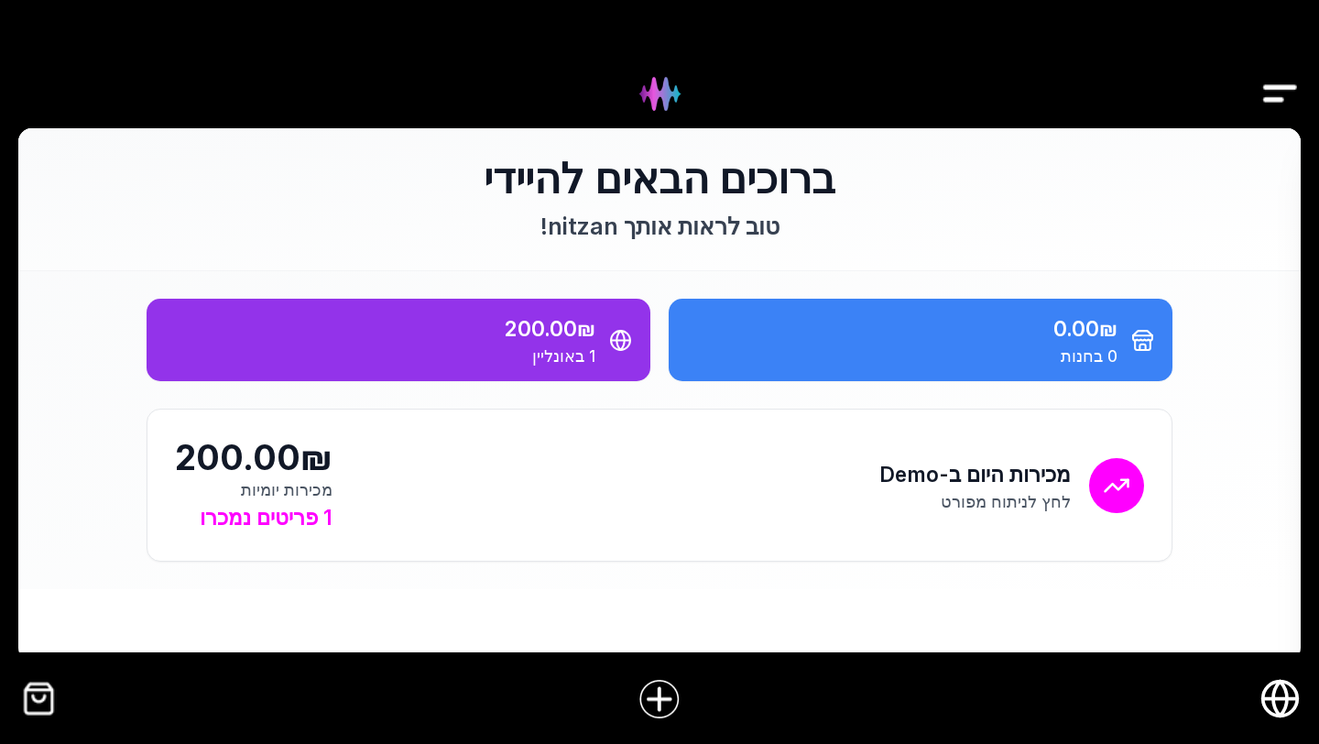
click at [1271, 713] on circle "חנות אונליין" at bounding box center [1280, 699] width 35 height 35
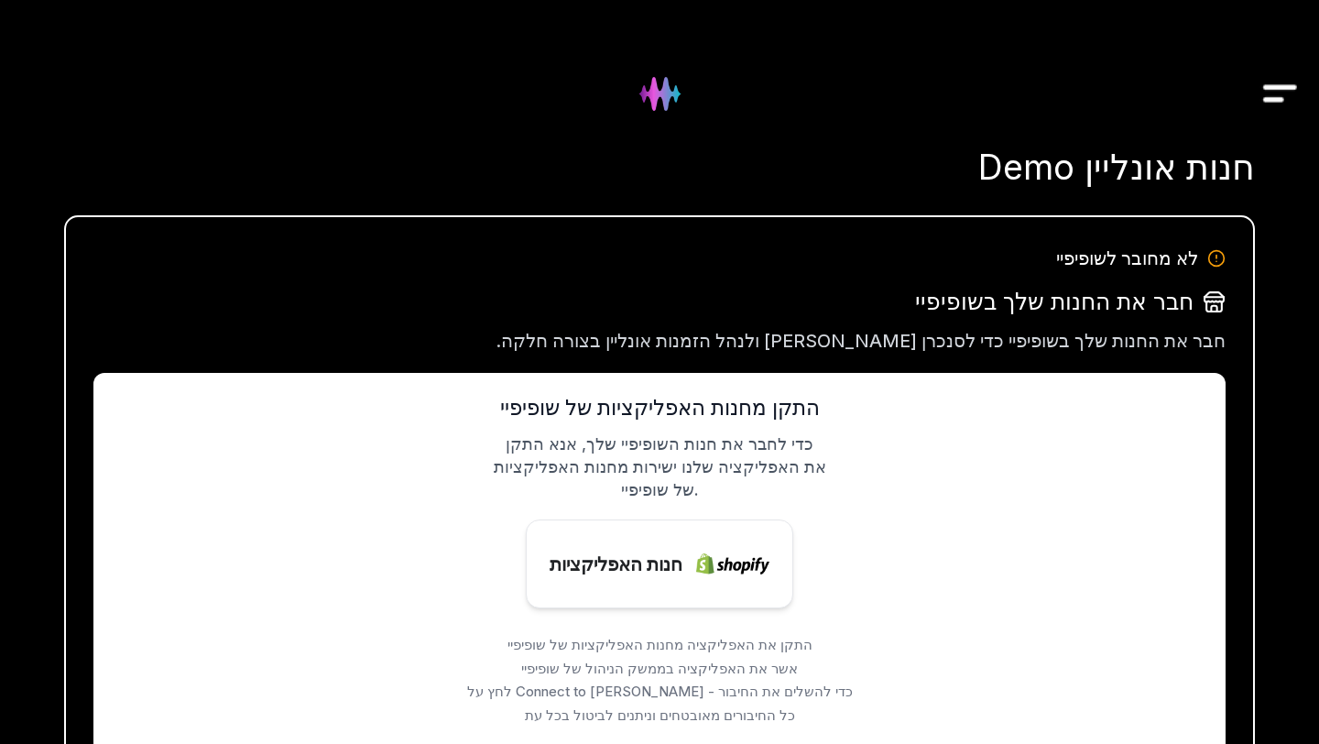
click at [1282, 88] on img "Drawer" at bounding box center [1280, 94] width 41 height 71
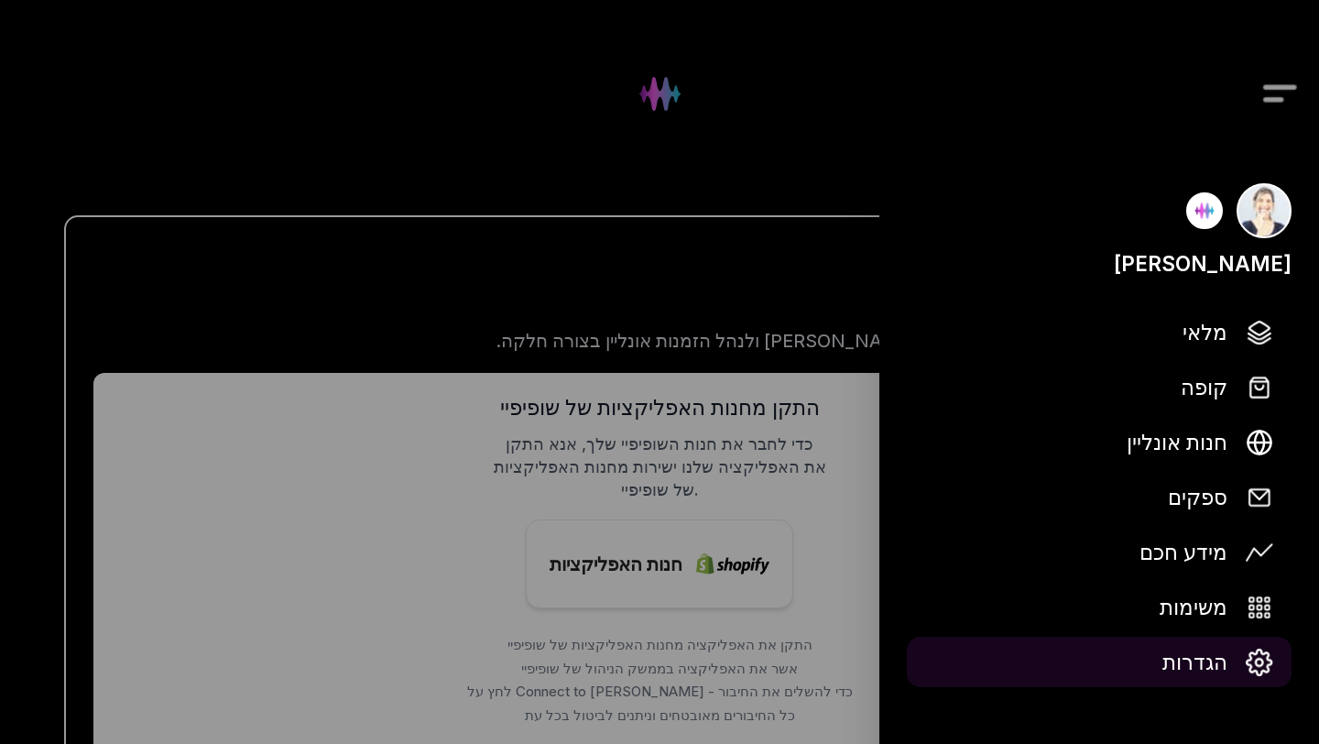
click at [1201, 668] on span "הגדרות" at bounding box center [1194, 662] width 65 height 32
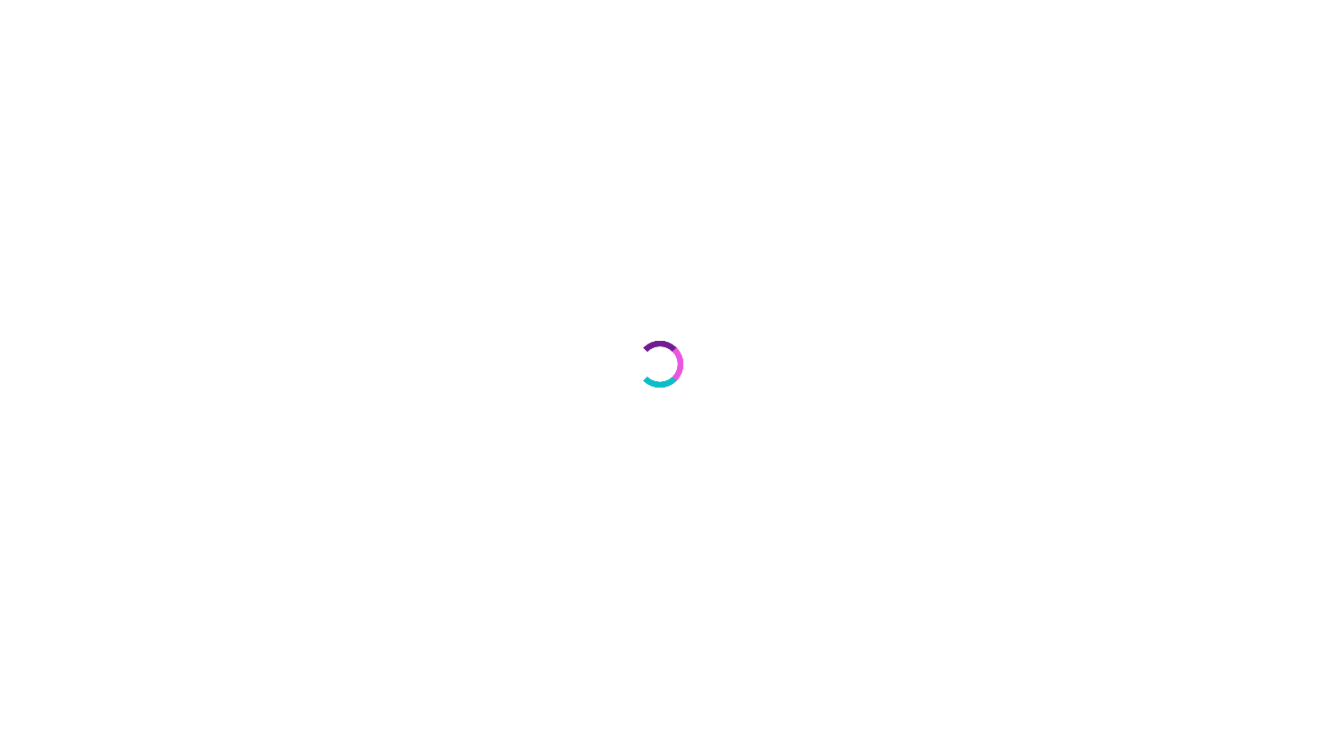
select select "**"
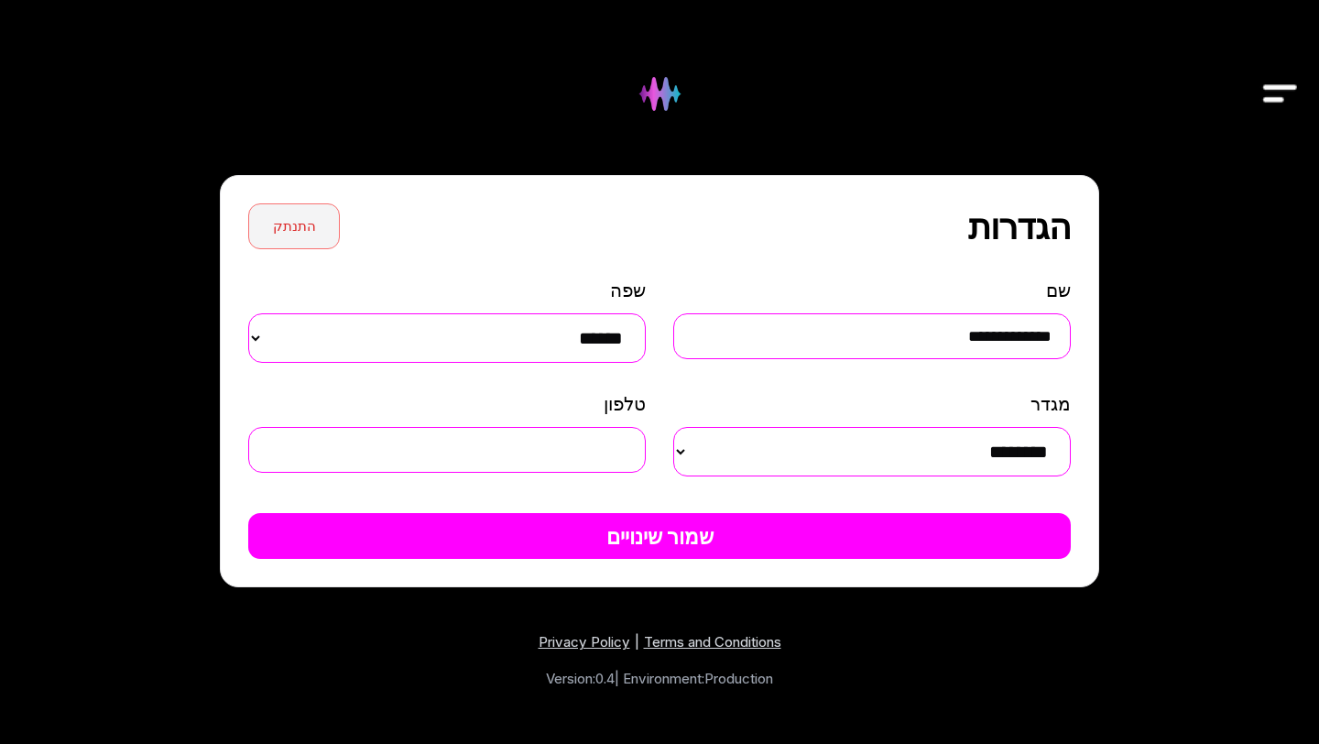
click at [319, 224] on button "התנתק" at bounding box center [294, 226] width 92 height 46
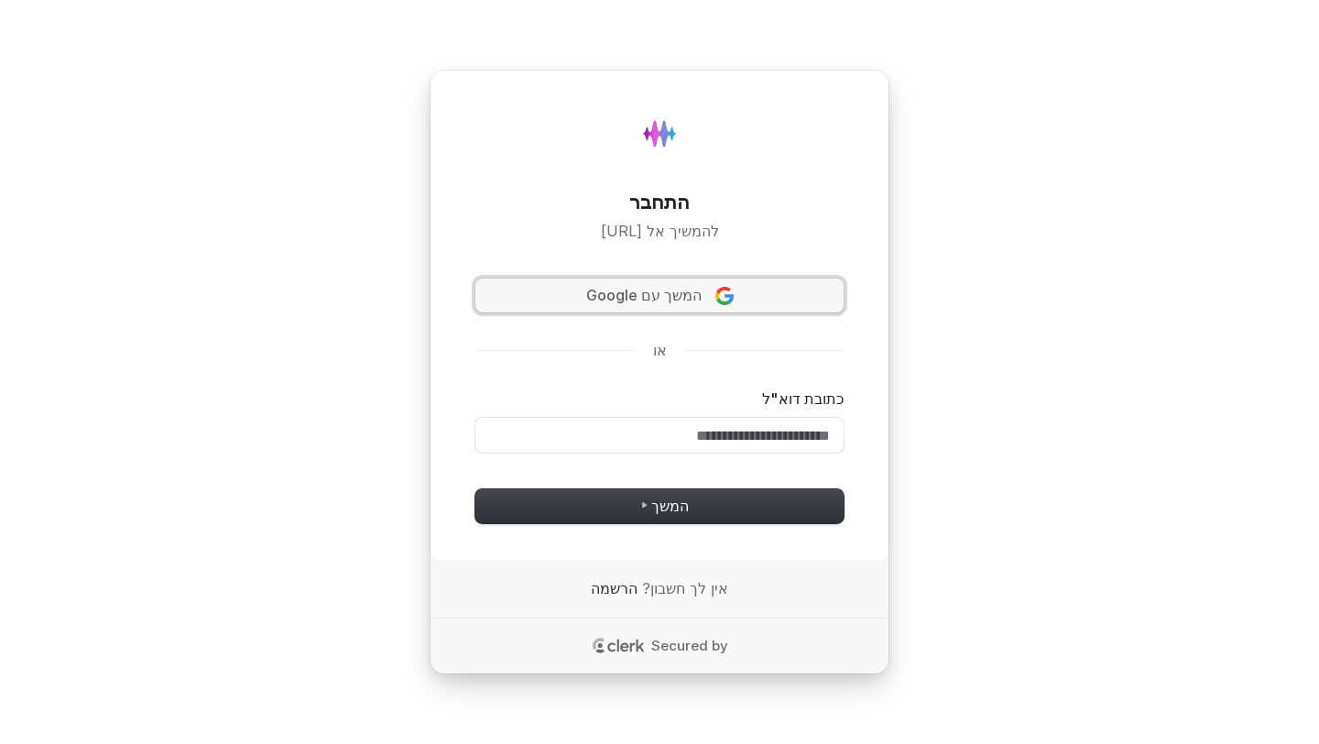
click at [673, 296] on span "המשך עם Google" at bounding box center [643, 295] width 115 height 21
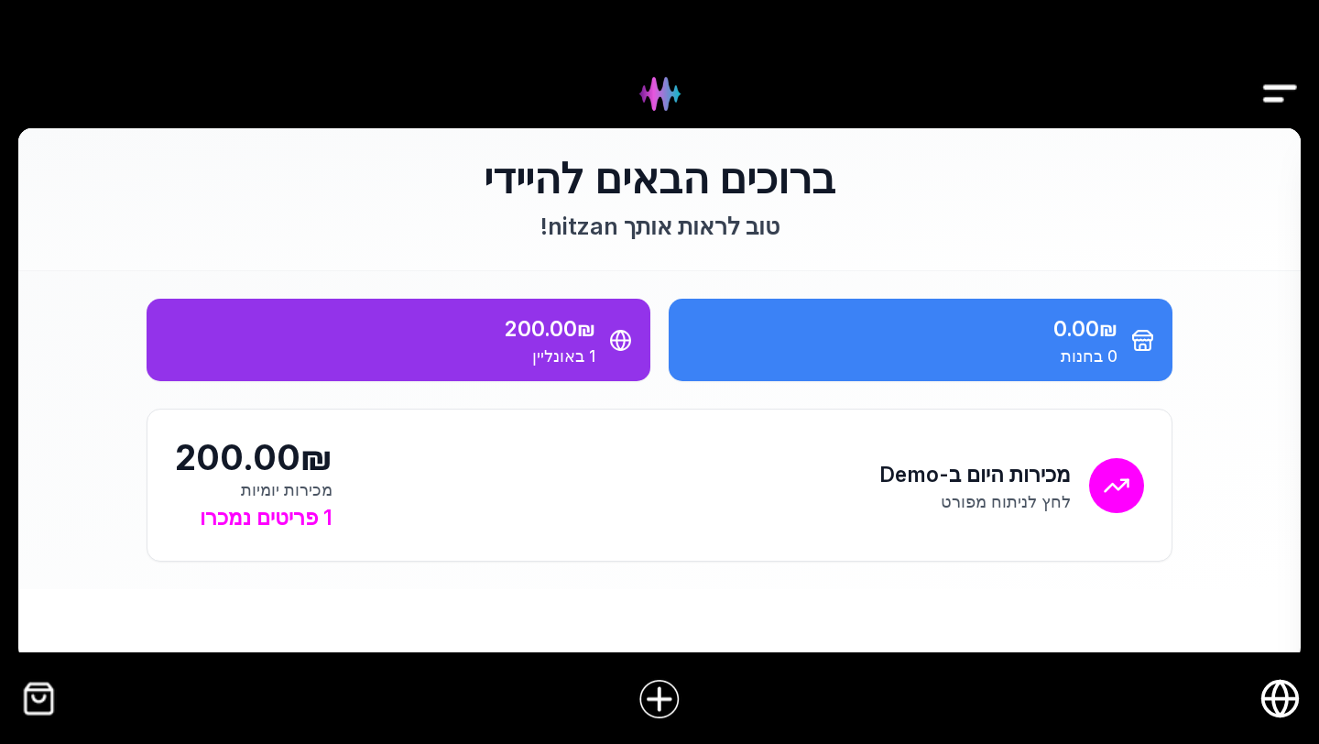
click at [1271, 696] on icon "חנות אונליין" at bounding box center [1280, 698] width 41 height 41
